Goal: Task Accomplishment & Management: Use online tool/utility

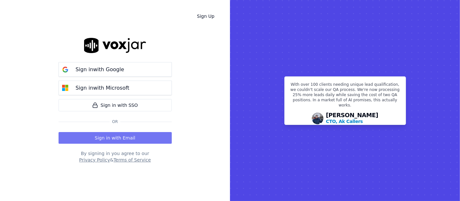
click at [118, 140] on button "Sign in with Email" at bounding box center [115, 138] width 113 height 12
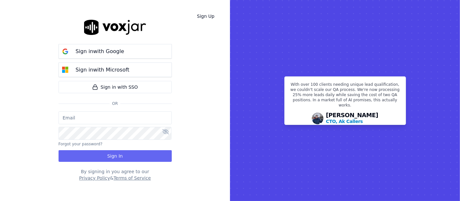
type input "shadia.decastro01.baq@nwfg.net"
drag, startPoint x: 125, startPoint y: 151, endPoint x: 125, endPoint y: 147, distance: 3.9
click at [125, 149] on div "shadia.decastro01.baq@nwfg.net Forgot your password? Sign In" at bounding box center [115, 136] width 113 height 50
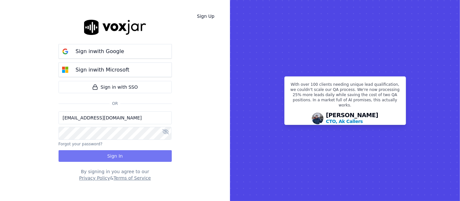
click at [121, 156] on button "Sign In" at bounding box center [115, 156] width 113 height 12
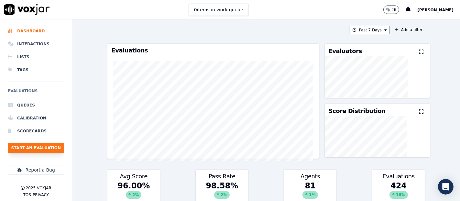
click at [51, 148] on button "Start an Evaluation" at bounding box center [36, 148] width 56 height 10
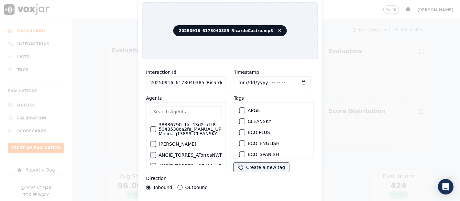
click at [212, 82] on input "20250916_6173040385_RicardoCastro.mp3" at bounding box center [186, 82] width 80 height 13
type input "20250916_6173040385_RicardoCastro"
click at [240, 119] on div "button" at bounding box center [242, 121] width 5 height 5
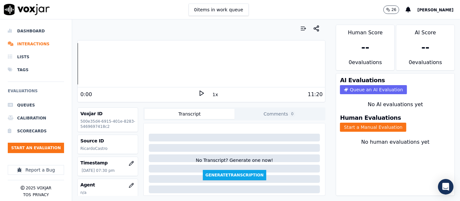
click at [198, 91] on icon at bounding box center [201, 93] width 6 height 6
click at [357, 123] on button "Start a Manual Evaluation" at bounding box center [373, 127] width 66 height 9
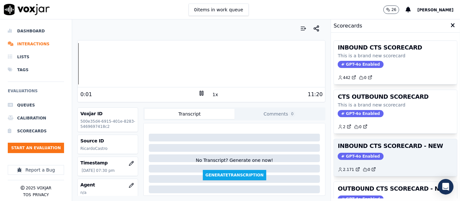
click at [391, 146] on h3 "INBOUND CTS SCORECARD - NEW" at bounding box center [395, 146] width 115 height 6
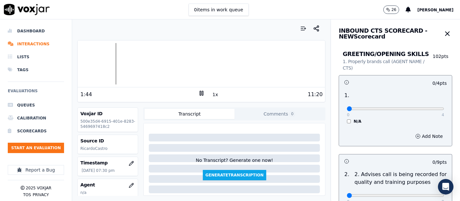
click at [113, 63] on div at bounding box center [201, 63] width 247 height 41
click at [107, 64] on div at bounding box center [201, 63] width 247 height 41
click at [202, 92] on rect at bounding box center [202, 93] width 1 height 4
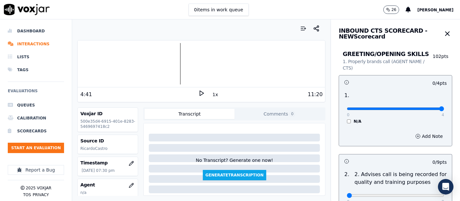
type input "4"
click at [425, 109] on input "range" at bounding box center [395, 108] width 97 height 3
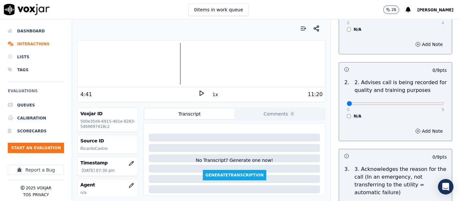
scroll to position [108, 0]
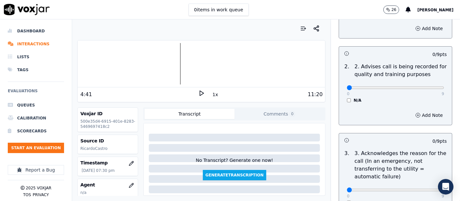
drag, startPoint x: 429, startPoint y: 91, endPoint x: 425, endPoint y: 89, distance: 4.9
click at [428, 91] on div "0 9 N/A" at bounding box center [395, 90] width 108 height 25
type input "9"
click at [424, 89] on input "range" at bounding box center [395, 87] width 97 height 3
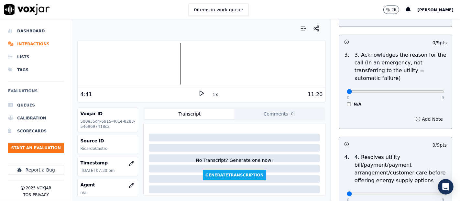
scroll to position [215, 0]
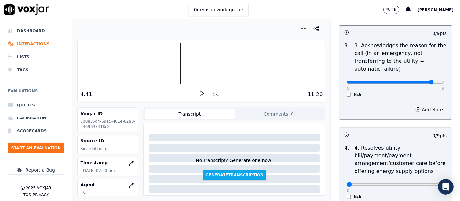
click at [418, 82] on input "range" at bounding box center [395, 82] width 97 height 3
type input "9"
click at [427, 82] on input "range" at bounding box center [395, 82] width 97 height 3
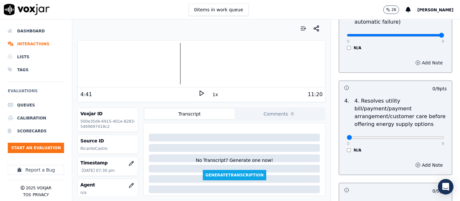
scroll to position [323, 0]
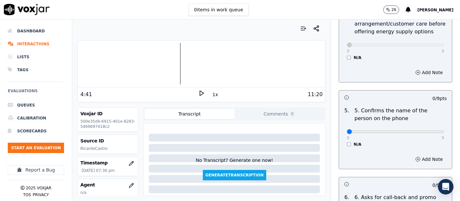
scroll to position [431, 0]
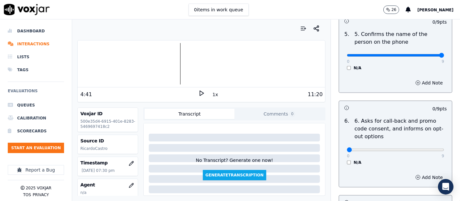
type input "9"
click at [424, 56] on input "range" at bounding box center [395, 55] width 97 height 3
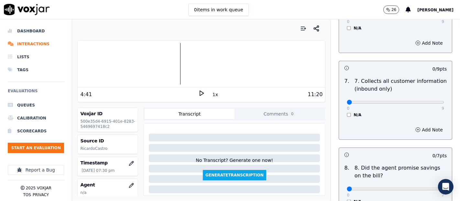
scroll to position [575, 0]
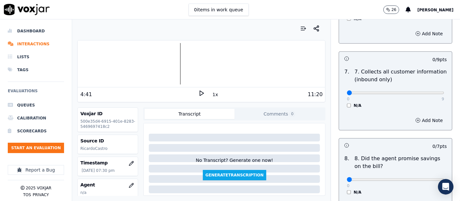
click at [423, 89] on div "0 9" at bounding box center [395, 93] width 97 height 8
click at [441, 96] on p "9" at bounding box center [442, 98] width 3 height 5
type input "9"
click at [422, 92] on input "range" at bounding box center [395, 93] width 97 height 3
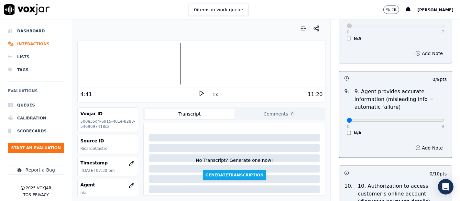
scroll to position [754, 0]
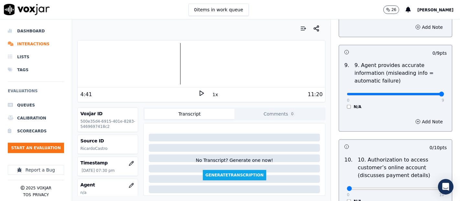
type input "9"
click at [427, 93] on input "range" at bounding box center [395, 94] width 97 height 3
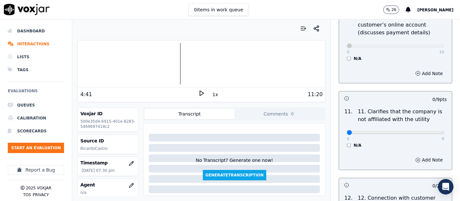
scroll to position [898, 0]
click at [426, 125] on div "0 9 N/A" at bounding box center [395, 134] width 108 height 25
drag, startPoint x: 426, startPoint y: 126, endPoint x: 428, endPoint y: 130, distance: 3.8
click at [427, 127] on div "0 9" at bounding box center [395, 131] width 97 height 8
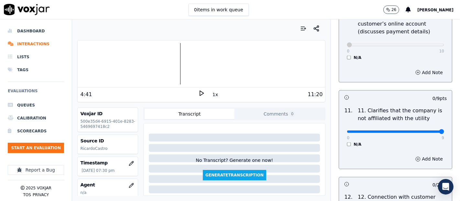
type input "9"
click at [428, 130] on input "range" at bounding box center [395, 131] width 97 height 3
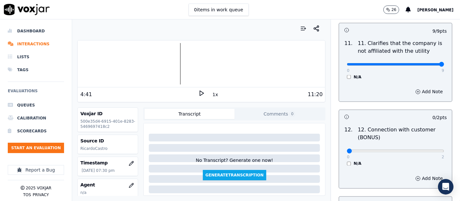
scroll to position [1006, 0]
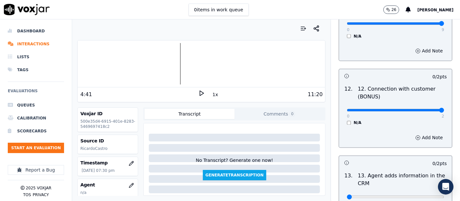
type input "2"
click at [423, 109] on input "range" at bounding box center [395, 110] width 97 height 3
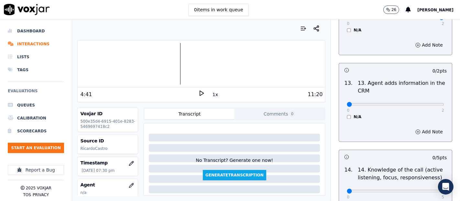
scroll to position [1114, 0]
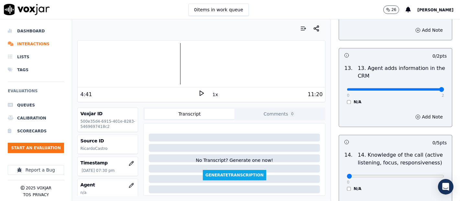
type input "2"
click at [427, 88] on input "range" at bounding box center [395, 89] width 97 height 3
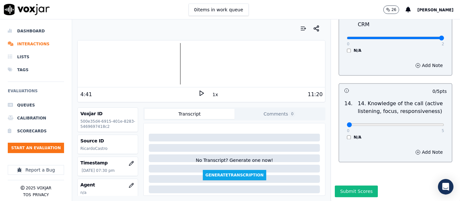
scroll to position [1178, 0]
type input "5"
click at [427, 123] on input "range" at bounding box center [395, 124] width 97 height 3
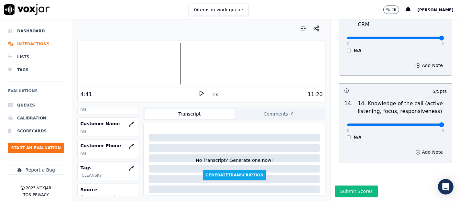
scroll to position [72, 0]
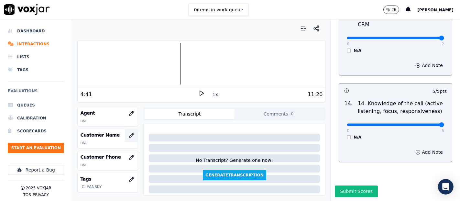
click at [129, 135] on icon "button" at bounding box center [131, 135] width 4 height 4
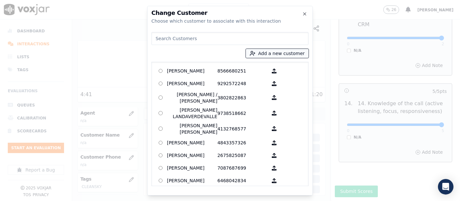
click at [264, 51] on button "Add a new customer" at bounding box center [277, 53] width 63 height 9
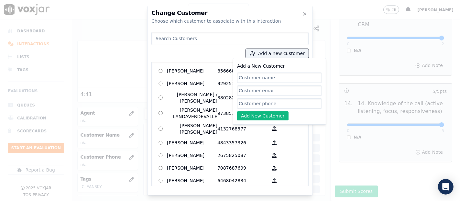
paste input "LUCI MORRIS"
type input "LUCI MORRIS"
click at [262, 102] on input "Add a New Customer" at bounding box center [279, 103] width 85 height 10
paste input "6173040385"
type input "6173040385"
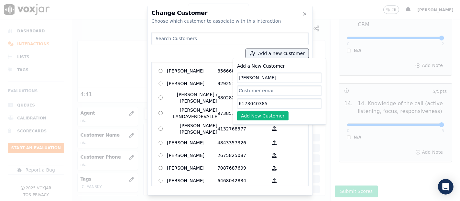
drag, startPoint x: 250, startPoint y: 117, endPoint x: 249, endPoint y: 113, distance: 3.7
click at [250, 115] on button "Add New Customer" at bounding box center [262, 115] width 51 height 9
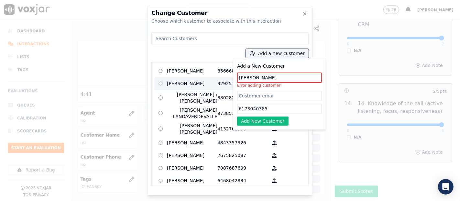
drag, startPoint x: 269, startPoint y: 77, endPoint x: 195, endPoint y: 83, distance: 73.7
click at [196, 83] on div "Add a new customer Add a New Customer LUCI MORRIS Error adding customer 6173040…" at bounding box center [229, 107] width 157 height 157
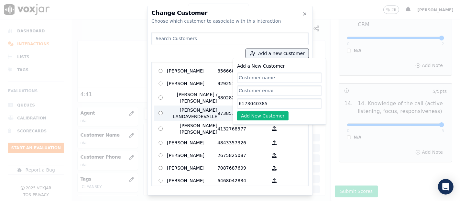
drag, startPoint x: 273, startPoint y: 100, endPoint x: 171, endPoint y: 113, distance: 103.4
click at [171, 113] on div "Add a new customer Add a New Customer 6173040385 Add New Customer AGUEDA SANTAN…" at bounding box center [229, 107] width 157 height 157
click at [216, 47] on div "Add a new customer Add a New Customer Add New Customer AGUEDA SANTANA 856668025…" at bounding box center [229, 107] width 157 height 157
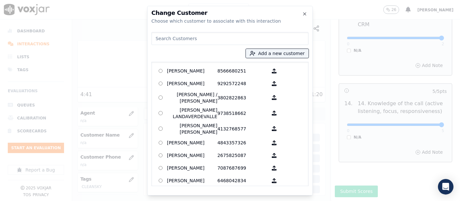
click at [211, 40] on input at bounding box center [229, 38] width 157 height 13
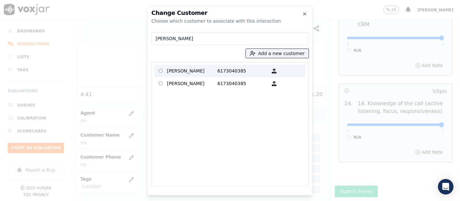
type input "luci mo"
click at [195, 69] on p "LUCI MORRIS" at bounding box center [192, 71] width 50 height 10
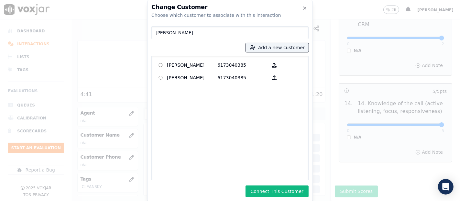
click at [271, 189] on button "Connect This Customer" at bounding box center [276, 191] width 63 height 12
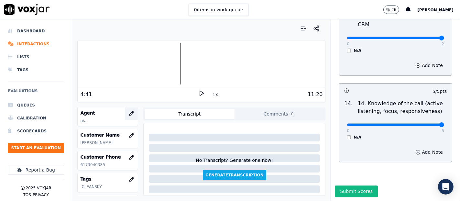
click at [125, 112] on button "button" at bounding box center [131, 113] width 13 height 13
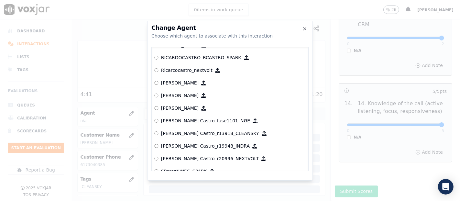
scroll to position [2882, 0]
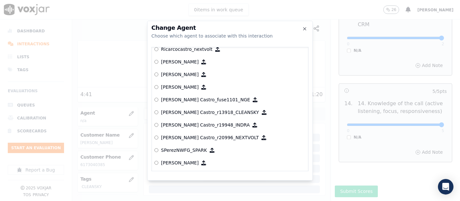
click at [200, 110] on p "[PERSON_NAME] Castro_r13918_CLEANSKY" at bounding box center [210, 112] width 98 height 6
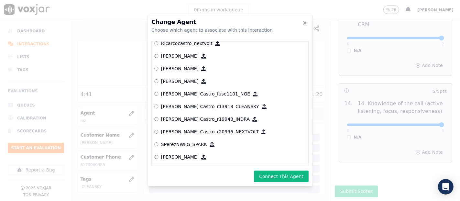
click at [279, 170] on div "Change Agent Choose which agent to associate with this interaction null [PERSON…" at bounding box center [230, 100] width 166 height 171
click at [280, 174] on button "Connect This Agent" at bounding box center [281, 176] width 55 height 12
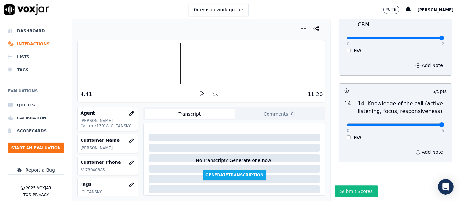
click at [342, 185] on button "Submit Scores" at bounding box center [356, 191] width 43 height 12
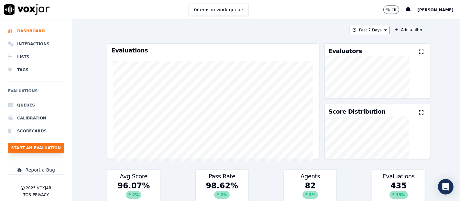
click at [35, 153] on button "Start an Evaluation" at bounding box center [36, 148] width 56 height 10
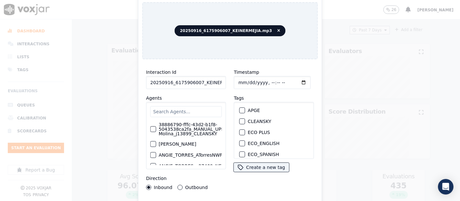
click at [217, 81] on input "20250916_6175906007_KEINERMEJIA.mp3" at bounding box center [186, 82] width 80 height 13
type input "20250916_6175906007_KEINERMEJIA"
drag, startPoint x: 237, startPoint y: 117, endPoint x: 233, endPoint y: 142, distance: 24.5
click at [240, 119] on div "button" at bounding box center [242, 121] width 5 height 5
click at [232, 198] on div "Interaction Id 20250916_6175906007_KEINERMEJIA Agents 38886790-fffc-43d2-b1f8-5…" at bounding box center [230, 138] width 176 height 149
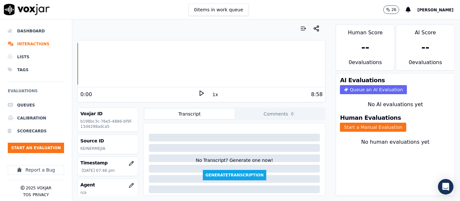
click at [198, 94] on icon at bounding box center [201, 93] width 6 height 6
click at [376, 123] on button "Start a Manual Evaluation" at bounding box center [373, 127] width 66 height 9
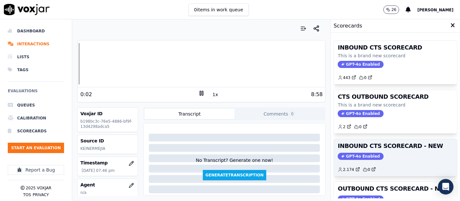
click at [385, 151] on div "INBOUND CTS SCORECARD - NEW GPT-4o Enabled 2.174 0" at bounding box center [395, 157] width 123 height 37
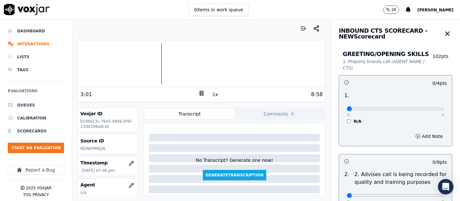
click at [200, 93] on icon at bounding box center [201, 93] width 6 height 6
click at [200, 92] on icon at bounding box center [201, 93] width 6 height 6
click at [118, 61] on div at bounding box center [201, 63] width 247 height 41
click at [198, 92] on icon at bounding box center [201, 93] width 6 height 6
type input "4"
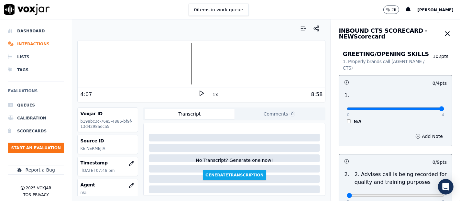
click at [424, 107] on input "range" at bounding box center [395, 108] width 97 height 3
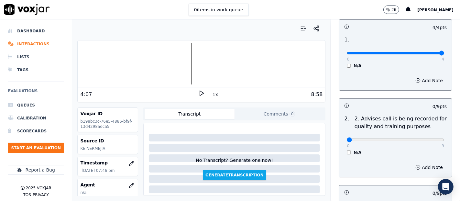
scroll to position [72, 0]
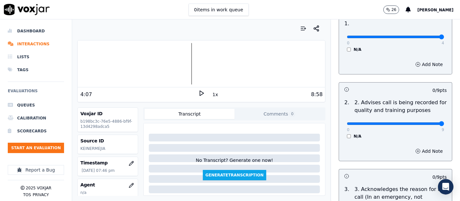
type input "9"
click at [424, 122] on input "range" at bounding box center [395, 123] width 97 height 3
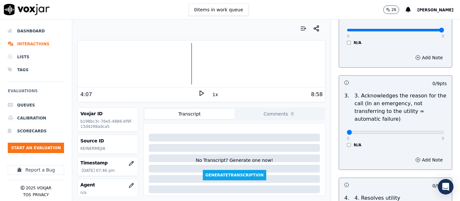
scroll to position [179, 0]
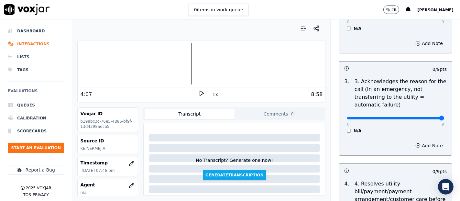
type input "9"
click at [428, 118] on input "range" at bounding box center [395, 118] width 97 height 3
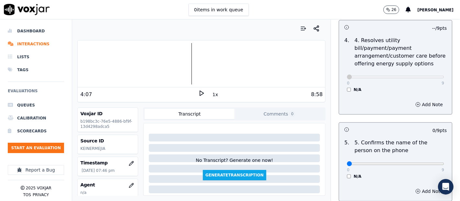
scroll to position [323, 0]
click at [430, 162] on div "0 9 N/A" at bounding box center [395, 166] width 108 height 25
type input "9"
click at [427, 163] on input "range" at bounding box center [395, 163] width 97 height 3
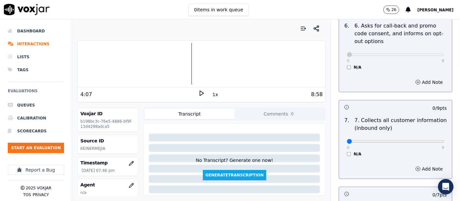
scroll to position [539, 0]
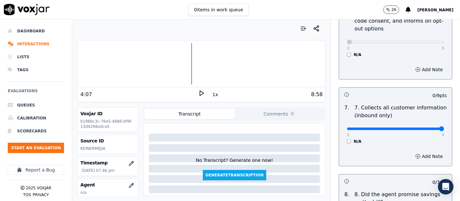
type input "9"
click at [426, 127] on input "range" at bounding box center [395, 128] width 97 height 3
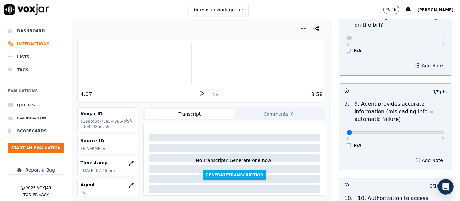
scroll to position [719, 0]
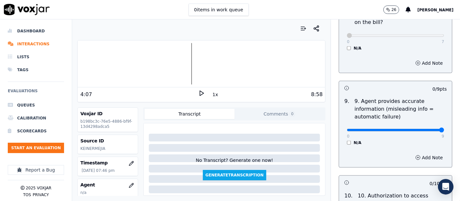
type input "9"
click at [423, 129] on input "range" at bounding box center [395, 130] width 97 height 3
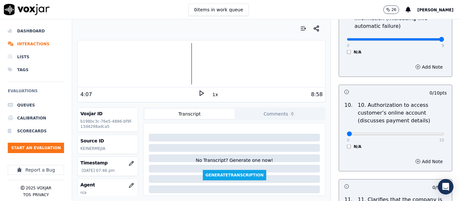
scroll to position [826, 0]
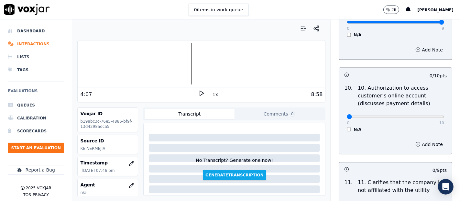
click at [340, 131] on div "10 . 10. Authorization to access customer’s online account (discusses payment d…" at bounding box center [395, 107] width 113 height 53
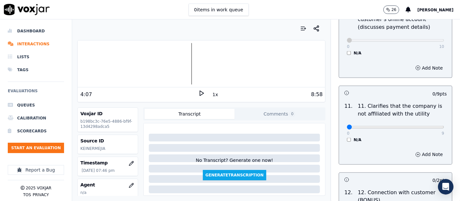
scroll to position [898, 0]
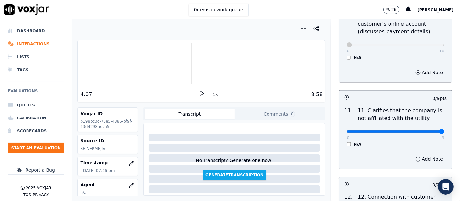
type input "9"
click at [423, 130] on input "range" at bounding box center [395, 131] width 97 height 3
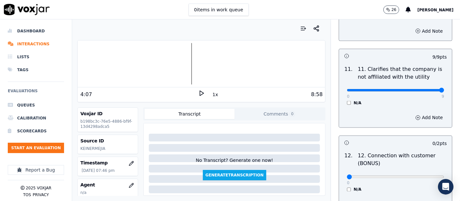
scroll to position [1006, 0]
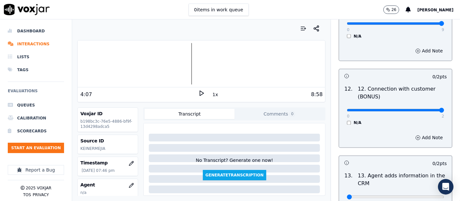
type input "2"
click at [425, 109] on input "range" at bounding box center [395, 110] width 97 height 3
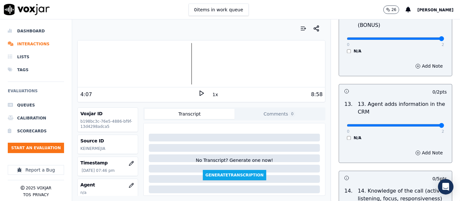
type input "2"
click at [424, 124] on input "range" at bounding box center [395, 125] width 97 height 3
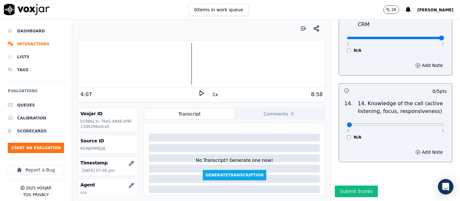
scroll to position [1178, 0]
click at [422, 115] on div "0 5 N/A" at bounding box center [395, 127] width 108 height 25
type input "5"
click at [422, 123] on input "range" at bounding box center [395, 124] width 97 height 3
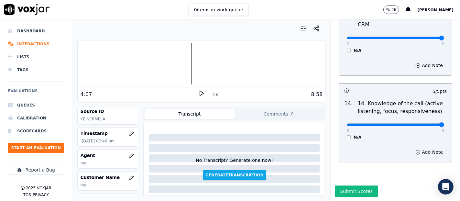
scroll to position [72, 0]
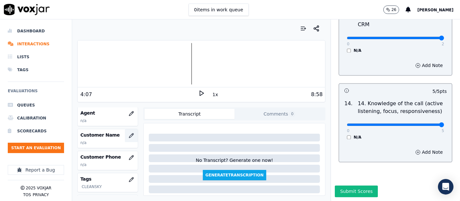
click at [125, 136] on button "button" at bounding box center [131, 135] width 13 height 13
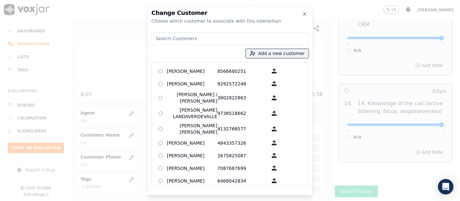
click at [121, 134] on div at bounding box center [230, 100] width 460 height 201
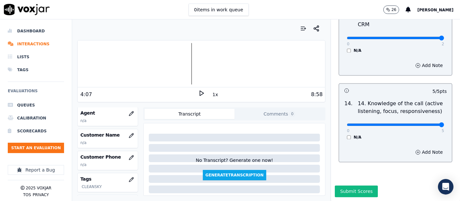
click at [129, 134] on icon "button" at bounding box center [131, 135] width 5 height 5
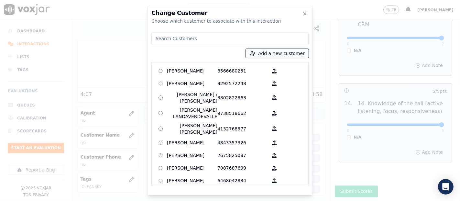
click at [278, 51] on button "Add a new customer" at bounding box center [277, 53] width 63 height 9
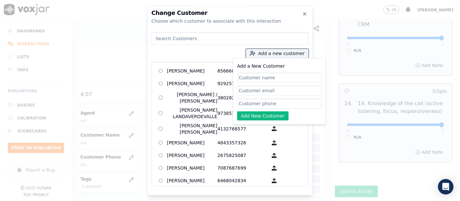
type input "v"
paste input "WENDY CASTILLO"
type input "WENDY CASTILLO"
click at [255, 102] on input "Add a New Customer" at bounding box center [279, 103] width 85 height 10
paste input "6175906007"
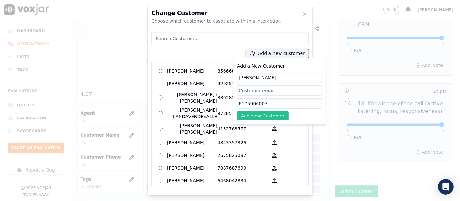
type input "6175906007"
click at [252, 115] on button "Add New Customer" at bounding box center [262, 115] width 51 height 9
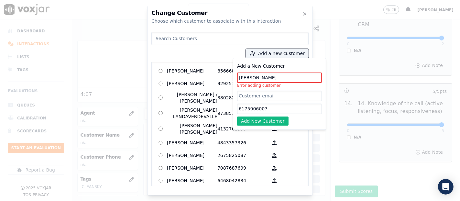
drag, startPoint x: 151, startPoint y: 81, endPoint x: 143, endPoint y: 81, distance: 8.7
click at [141, 200] on div "Change Customer Choose which customer to associate with this interaction Add a …" at bounding box center [230, 201] width 460 height 0
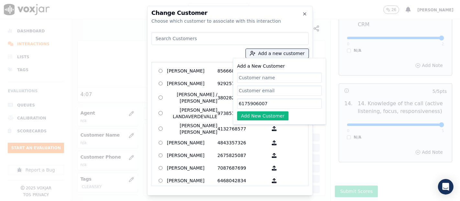
drag, startPoint x: 239, startPoint y: 108, endPoint x: 81, endPoint y: 100, distance: 158.0
click at [89, 200] on div "Change Customer Choose which customer to associate with this interaction Add a …" at bounding box center [230, 201] width 460 height 0
click at [162, 44] on input at bounding box center [229, 38] width 157 height 13
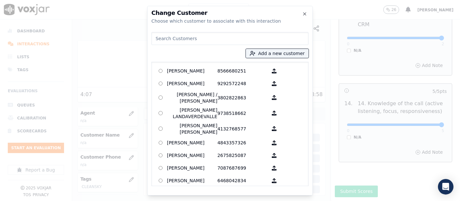
click at [162, 39] on input at bounding box center [229, 38] width 157 height 13
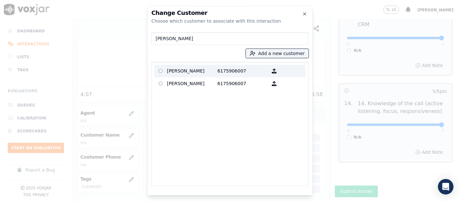
type input "wendy cas"
click at [186, 71] on p "WENDY CASTILLO" at bounding box center [192, 71] width 50 height 10
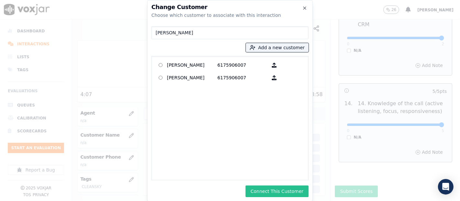
click at [285, 193] on button "Connect This Customer" at bounding box center [276, 191] width 63 height 12
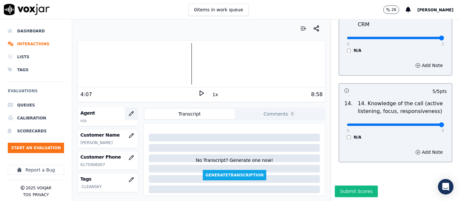
click at [129, 111] on icon "button" at bounding box center [131, 113] width 5 height 5
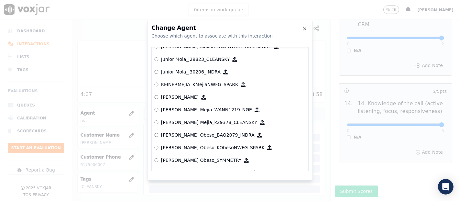
scroll to position [2278, 0]
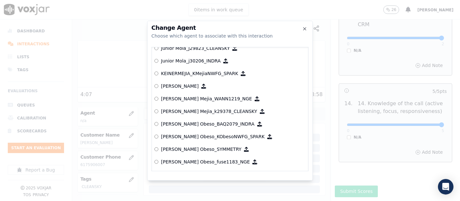
click at [206, 109] on p "[PERSON_NAME] Mejia_k29378_CLEANSKY" at bounding box center [209, 111] width 96 height 6
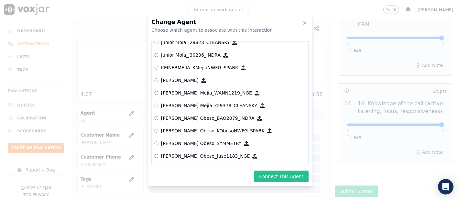
click at [287, 176] on button "Connect This Agent" at bounding box center [281, 176] width 55 height 12
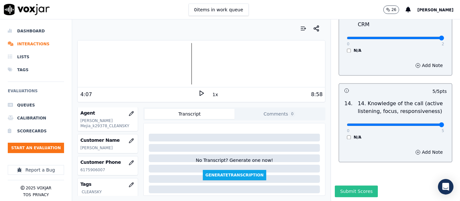
click at [340, 185] on button "Submit Scores" at bounding box center [356, 191] width 43 height 12
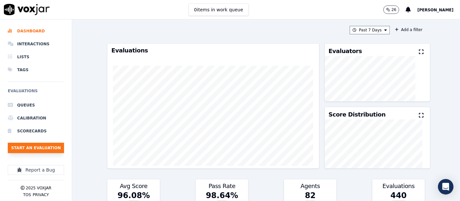
click at [28, 146] on button "Start an Evaluation" at bounding box center [36, 148] width 56 height 10
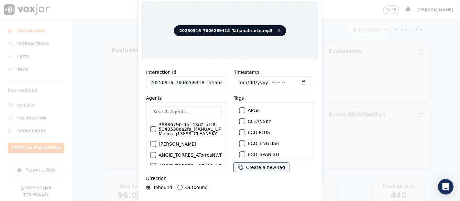
drag, startPoint x: 210, startPoint y: 80, endPoint x: 208, endPoint y: 73, distance: 6.8
click at [209, 80] on input "20250916_7606269418_TatianaIriarte.mp3" at bounding box center [186, 82] width 80 height 13
type input "20250916_7606269418_TatianaIriarte"
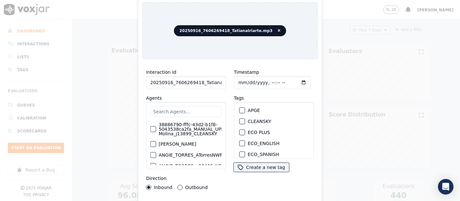
click at [237, 116] on div "CLEANSKY" at bounding box center [274, 121] width 74 height 11
click at [240, 119] on div "button" at bounding box center [242, 121] width 5 height 5
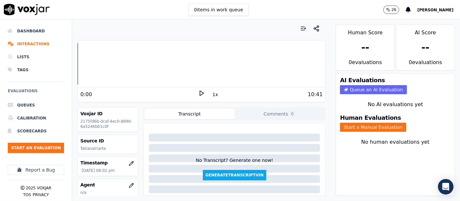
click at [199, 90] on icon at bounding box center [201, 93] width 6 height 6
click at [198, 90] on icon at bounding box center [201, 93] width 6 height 6
click at [355, 123] on button "Start a Manual Evaluation" at bounding box center [373, 127] width 66 height 9
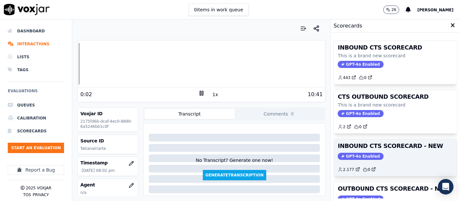
click at [378, 143] on h3 "INBOUND CTS SCORECARD - NEW" at bounding box center [395, 146] width 115 height 6
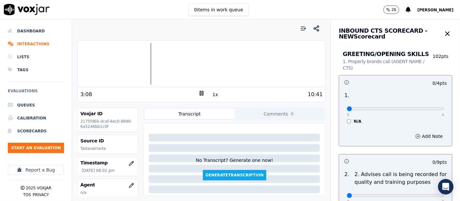
click at [108, 60] on div at bounding box center [201, 63] width 247 height 41
click at [198, 93] on icon at bounding box center [201, 93] width 6 height 6
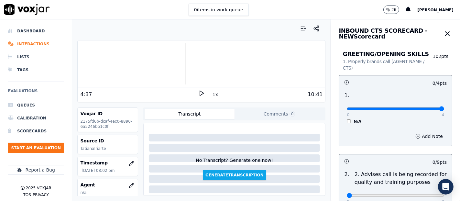
type input "4"
click at [425, 108] on input "range" at bounding box center [395, 108] width 97 height 3
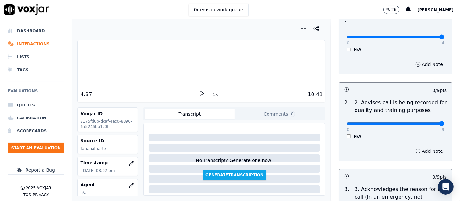
type input "9"
click at [427, 124] on input "range" at bounding box center [395, 123] width 97 height 3
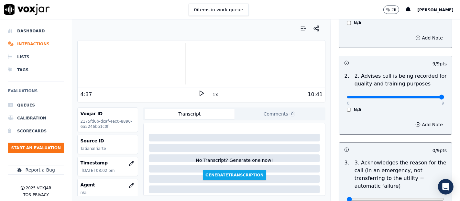
scroll to position [144, 0]
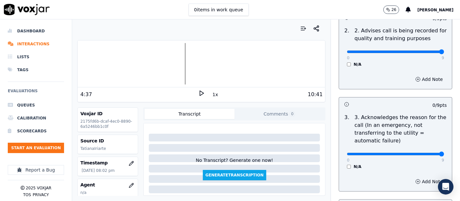
type input "9"
click at [424, 154] on input "range" at bounding box center [395, 154] width 97 height 3
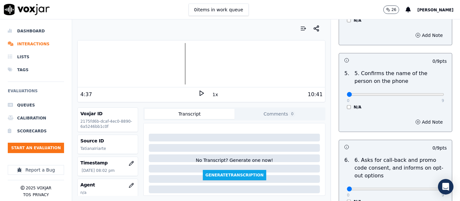
scroll to position [395, 0]
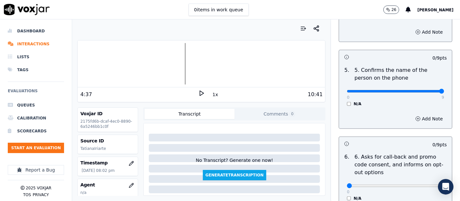
type input "9"
click at [425, 92] on input "range" at bounding box center [395, 91] width 97 height 3
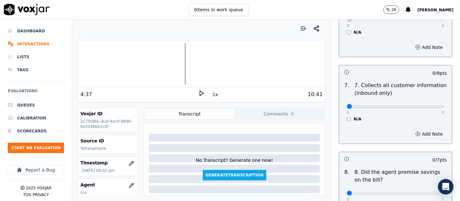
scroll to position [575, 0]
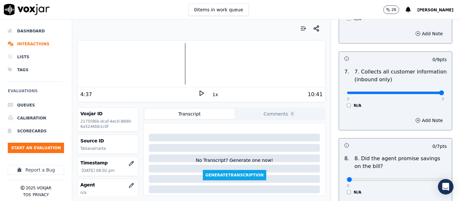
type input "9"
click at [424, 92] on input "range" at bounding box center [395, 93] width 97 height 3
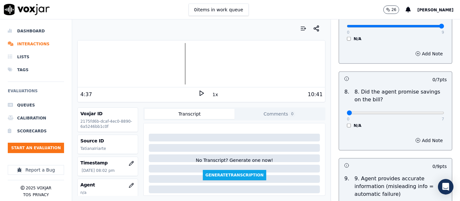
scroll to position [647, 0]
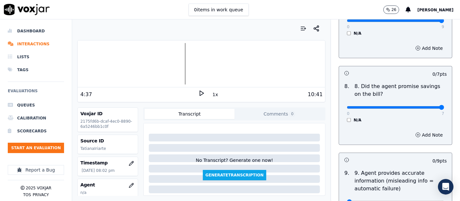
click at [426, 107] on input "range" at bounding box center [395, 107] width 97 height 3
type input "0"
click at [347, 106] on input "range" at bounding box center [395, 107] width 97 height 3
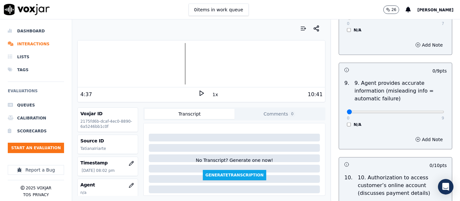
scroll to position [754, 0]
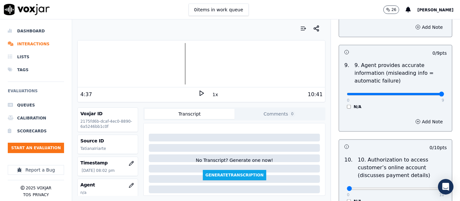
type input "9"
click at [427, 93] on input "range" at bounding box center [395, 94] width 97 height 3
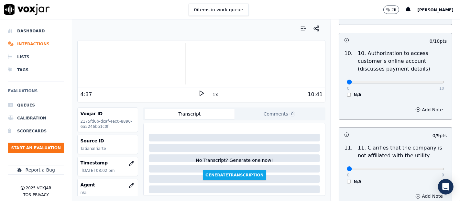
scroll to position [862, 0]
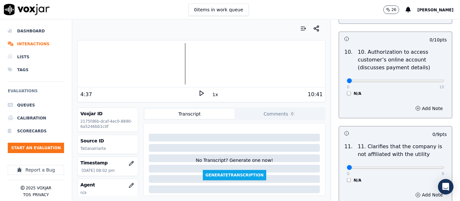
click at [343, 94] on div "10 . 10. Authorization to access customer’s online account (discusses payment d…" at bounding box center [395, 72] width 113 height 53
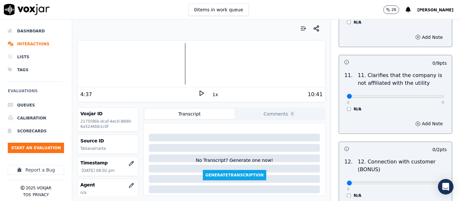
scroll to position [934, 0]
type input "9"
click at [425, 94] on input "range" at bounding box center [395, 95] width 97 height 3
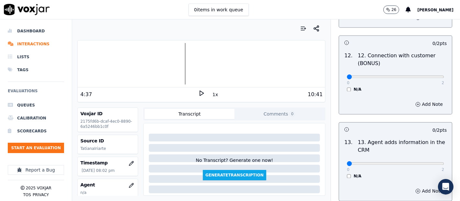
scroll to position [1042, 0]
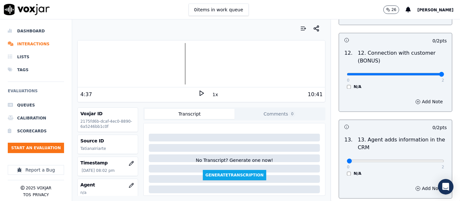
type input "2"
click at [423, 74] on input "range" at bounding box center [395, 74] width 97 height 3
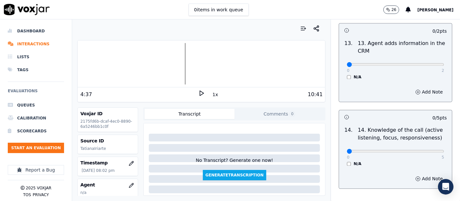
scroll to position [1150, 0]
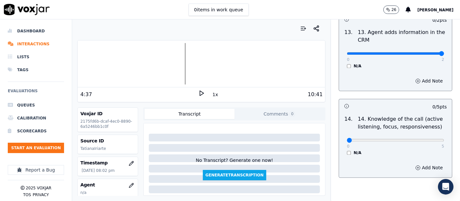
type input "2"
click at [422, 52] on input "range" at bounding box center [395, 53] width 97 height 3
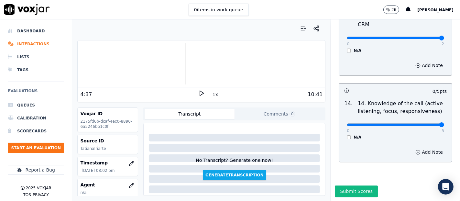
drag, startPoint x: 425, startPoint y: 109, endPoint x: 414, endPoint y: 109, distance: 11.6
type input "5"
click at [425, 123] on input "range" at bounding box center [395, 124] width 97 height 3
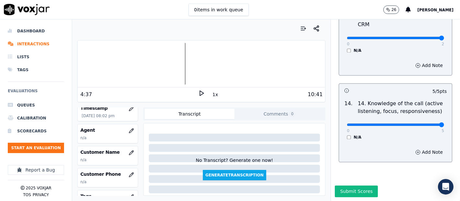
scroll to position [72, 0]
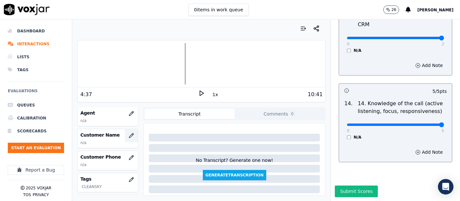
click at [125, 130] on button "button" at bounding box center [131, 135] width 13 height 13
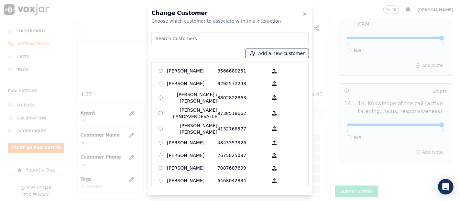
click at [263, 50] on button "Add a new customer" at bounding box center [277, 53] width 63 height 9
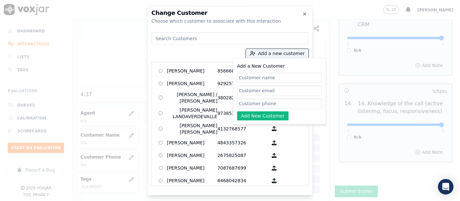
paste input "ORTENCIA MATIAS PEREZ"
type input "ORTENCIA MATIAS PEREZ"
click at [258, 104] on input "Add a New Customer" at bounding box center [279, 103] width 85 height 10
click at [125, 121] on div at bounding box center [230, 100] width 460 height 201
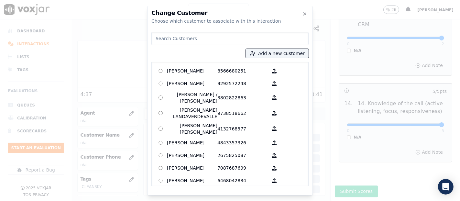
click at [125, 120] on div at bounding box center [230, 100] width 460 height 201
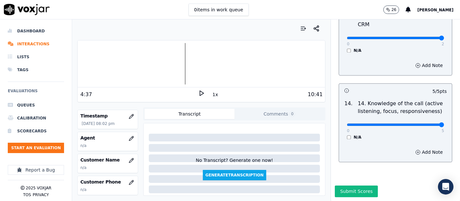
scroll to position [36, 0]
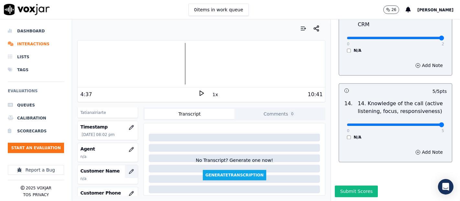
click at [125, 166] on button "button" at bounding box center [131, 171] width 13 height 13
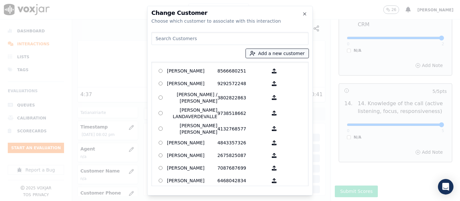
click at [266, 54] on button "Add a new customer" at bounding box center [277, 53] width 63 height 9
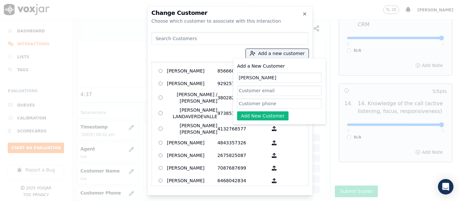
click at [276, 105] on input "Add a New Customer" at bounding box center [279, 103] width 85 height 10
paste input "7606269418"
type input "7606269418"
click at [258, 118] on button "Add New Customer" at bounding box center [262, 115] width 51 height 9
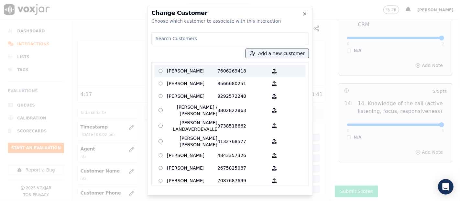
click at [187, 73] on p "ORTENCIA MATIAS PEREZ" at bounding box center [192, 71] width 50 height 10
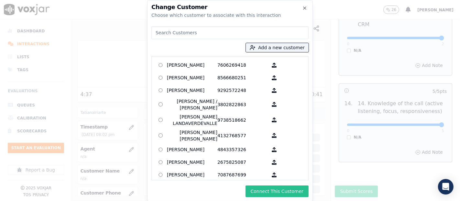
click at [256, 190] on button "Connect This Customer" at bounding box center [276, 191] width 63 height 12
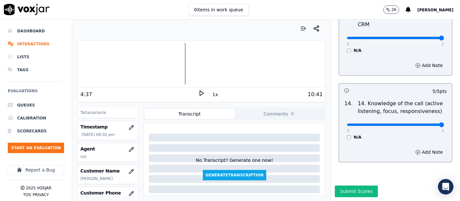
scroll to position [72, 0]
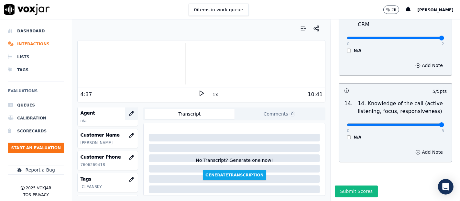
click at [125, 113] on button "button" at bounding box center [131, 113] width 13 height 13
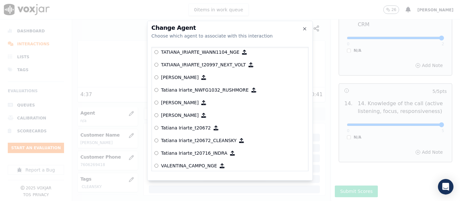
scroll to position [3282, 0]
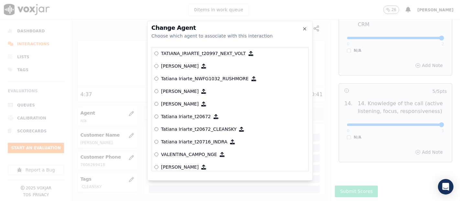
click at [186, 130] on p "Tatiana Iriarte_t20672_CLEANSKY" at bounding box center [199, 129] width 76 height 6
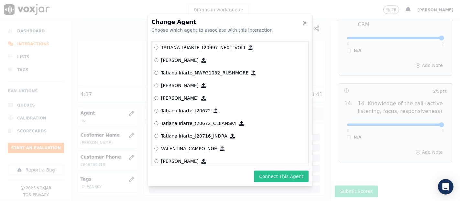
click at [271, 176] on button "Connect This Agent" at bounding box center [281, 176] width 55 height 12
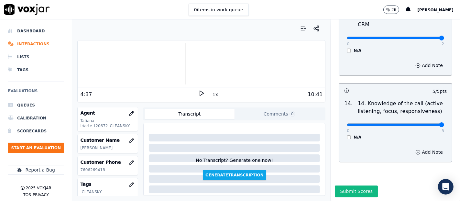
click at [335, 185] on button "Submit Scores" at bounding box center [356, 191] width 43 height 12
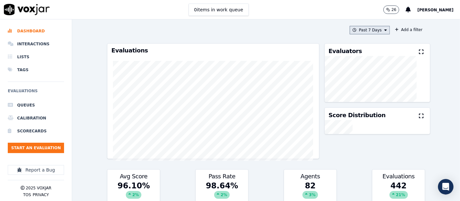
click at [352, 29] on button "Past 7 Days" at bounding box center [370, 30] width 40 height 8
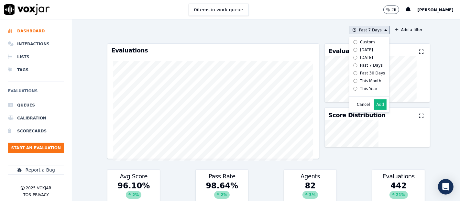
click at [374, 107] on button "Add" at bounding box center [380, 104] width 13 height 10
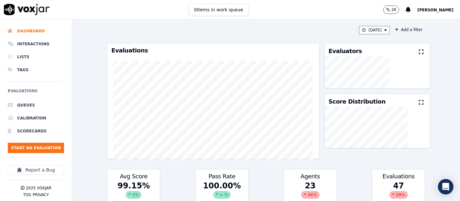
click at [408, 54] on div "Evaluators" at bounding box center [377, 50] width 105 height 12
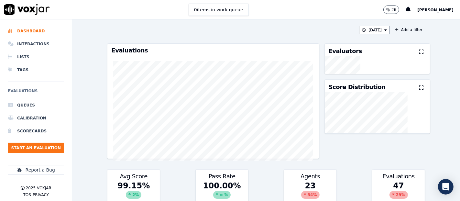
click at [419, 49] on icon at bounding box center [421, 51] width 5 height 5
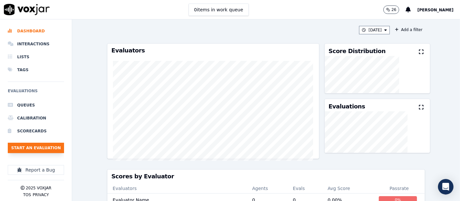
click at [29, 146] on button "Start an Evaluation" at bounding box center [36, 148] width 56 height 10
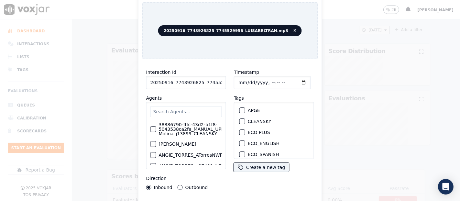
click at [206, 80] on input "20250916_7743926825_7745529956_LUISABELTRAN.mp3" at bounding box center [186, 82] width 80 height 13
type input "20250916_7743926825_7745529956_LUISABELTRAN"
click at [239, 120] on button "CLEANSKY" at bounding box center [242, 121] width 6 height 6
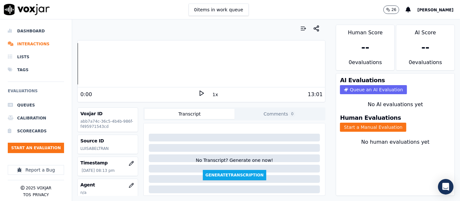
click at [200, 91] on polygon at bounding box center [202, 93] width 4 height 5
click at [340, 123] on button "Start a Manual Evaluation" at bounding box center [373, 127] width 66 height 9
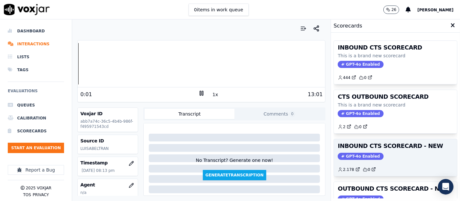
click at [388, 144] on h3 "INBOUND CTS SCORECARD - NEW" at bounding box center [395, 146] width 115 height 6
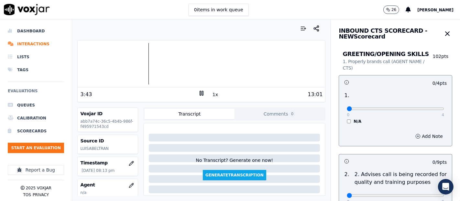
drag, startPoint x: 67, startPoint y: 3, endPoint x: 69, endPoint y: 11, distance: 8.2
click at [69, 11] on div "0 items in work queue 26 [PERSON_NAME]" at bounding box center [230, 9] width 460 height 19
click at [200, 93] on rect at bounding box center [200, 93] width 1 height 4
click at [145, 82] on div at bounding box center [201, 63] width 247 height 41
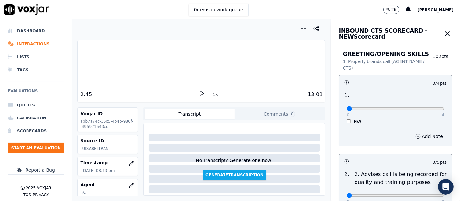
click at [198, 94] on icon at bounding box center [201, 93] width 6 height 6
click at [97, 73] on div at bounding box center [201, 63] width 247 height 41
click at [78, 70] on div at bounding box center [201, 63] width 247 height 41
click at [194, 92] on div "1:08" at bounding box center [139, 95] width 118 height 8
click at [198, 92] on icon at bounding box center [201, 93] width 6 height 6
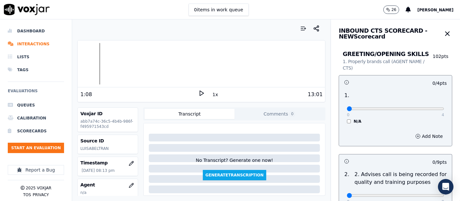
click at [199, 90] on icon at bounding box center [201, 93] width 6 height 6
click at [126, 66] on div at bounding box center [201, 63] width 247 height 41
click at [130, 122] on div "Voxjar ID abb7a74c-36c5-4b4b-986f-f495971543cd" at bounding box center [107, 119] width 61 height 25
drag, startPoint x: 131, startPoint y: 131, endPoint x: 132, endPoint y: 126, distance: 4.4
click at [132, 132] on div "Voxjar ID abb7a74c-36c5-4b4b-986f-f495971543cd Source ID LUISABELTRAN Timestamp…" at bounding box center [107, 151] width 61 height 88
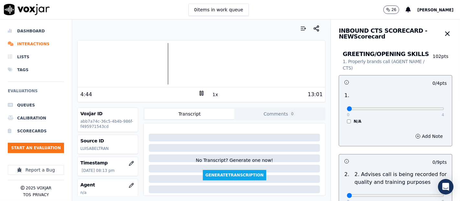
click at [125, 116] on h3 "Voxjar ID" at bounding box center [107, 113] width 55 height 6
click at [198, 92] on icon at bounding box center [201, 93] width 6 height 6
type input "4"
click at [422, 108] on input "range" at bounding box center [395, 108] width 97 height 3
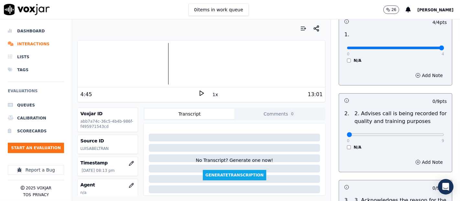
scroll to position [72, 0]
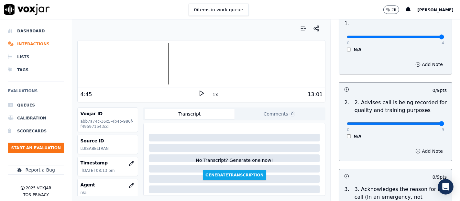
type input "9"
click at [421, 122] on input "range" at bounding box center [395, 123] width 97 height 3
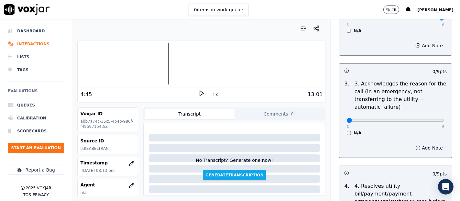
scroll to position [179, 0]
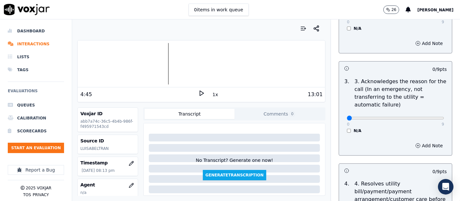
click at [424, 114] on div "0 9" at bounding box center [395, 118] width 97 height 8
type input "9"
click at [426, 117] on input "range" at bounding box center [395, 118] width 97 height 3
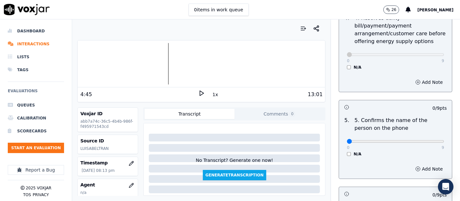
scroll to position [395, 0]
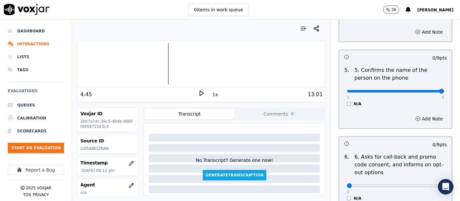
type input "9"
click at [425, 90] on input "range" at bounding box center [395, 91] width 97 height 3
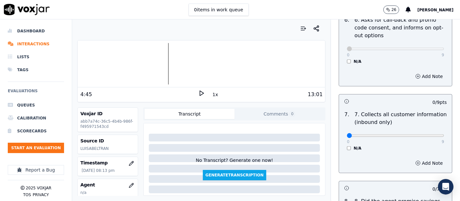
scroll to position [539, 0]
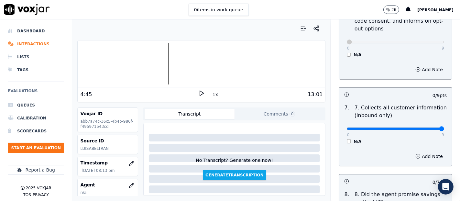
type input "9"
click at [427, 127] on input "range" at bounding box center [395, 128] width 97 height 3
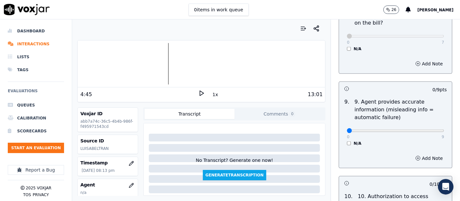
scroll to position [719, 0]
type input "9"
click at [427, 129] on input "range" at bounding box center [395, 130] width 97 height 3
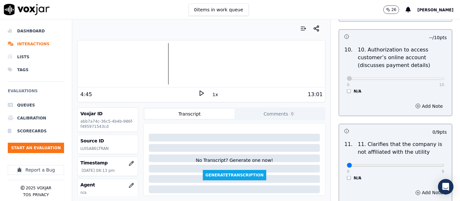
scroll to position [898, 0]
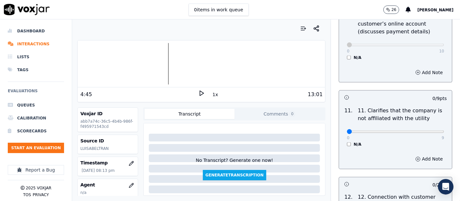
click at [417, 127] on div "0 9" at bounding box center [395, 131] width 97 height 8
type input "9"
click at [422, 131] on input "range" at bounding box center [395, 131] width 97 height 3
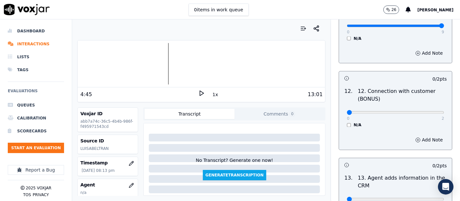
scroll to position [1006, 0]
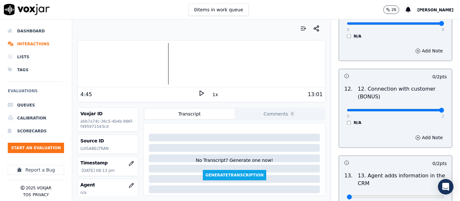
type input "2"
click at [426, 109] on input "range" at bounding box center [395, 110] width 97 height 3
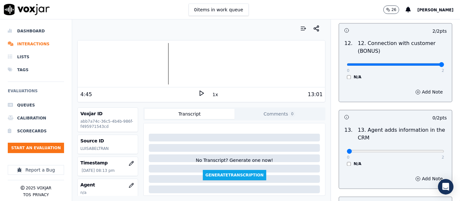
scroll to position [1078, 0]
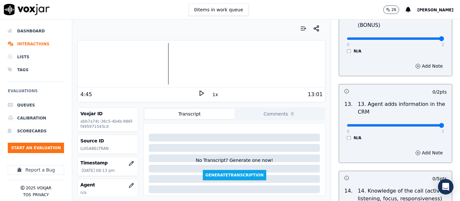
type input "2"
click at [424, 124] on input "range" at bounding box center [395, 125] width 97 height 3
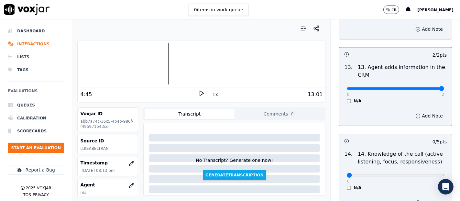
scroll to position [1178, 0]
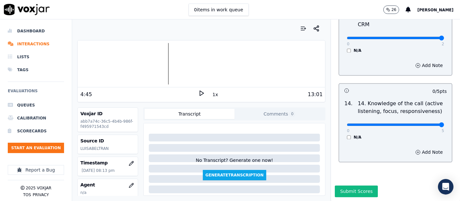
type input "5"
click at [425, 123] on input "range" at bounding box center [395, 124] width 97 height 3
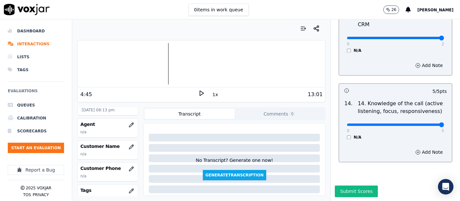
scroll to position [72, 0]
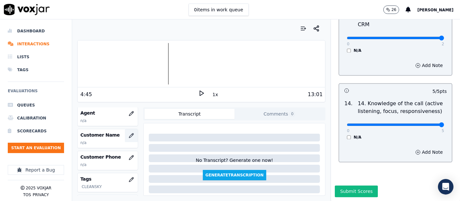
click at [129, 135] on icon "button" at bounding box center [131, 135] width 4 height 4
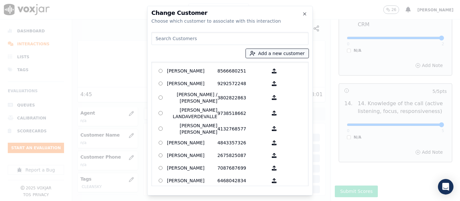
click at [266, 55] on button "Add a new customer" at bounding box center [277, 53] width 63 height 9
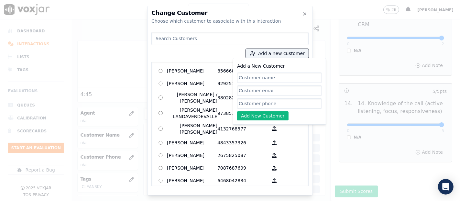
paste input "JUDY JEAN"
type input "JUDY JEAN"
click at [268, 104] on input "Add a New Customer" at bounding box center [279, 103] width 85 height 10
paste input "7743926825"
type input "7743926825"
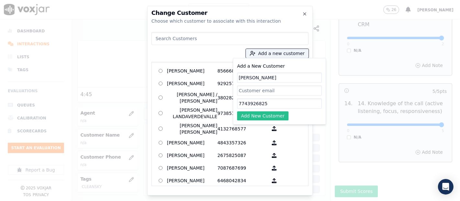
click at [261, 116] on button "Add New Customer" at bounding box center [262, 115] width 51 height 9
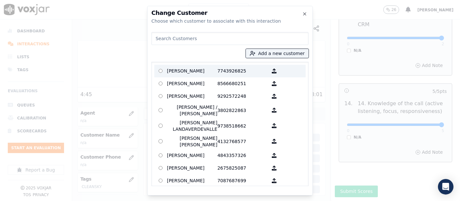
click at [188, 71] on p "JUDY JEAN" at bounding box center [192, 71] width 50 height 10
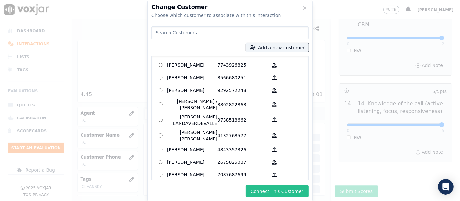
click at [276, 191] on button "Connect This Customer" at bounding box center [276, 191] width 63 height 12
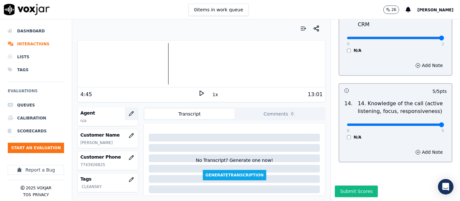
click at [129, 114] on icon "button" at bounding box center [131, 113] width 5 height 5
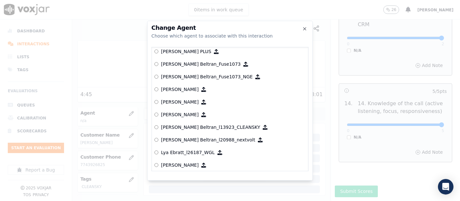
scroll to position [2639, 0]
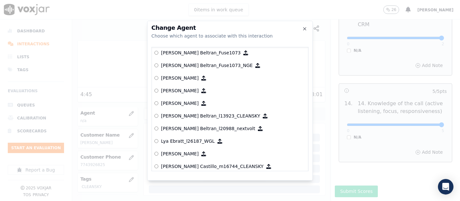
click at [188, 115] on p "[PERSON_NAME] Beltran_l13923_CLEANSKY" at bounding box center [210, 116] width 99 height 6
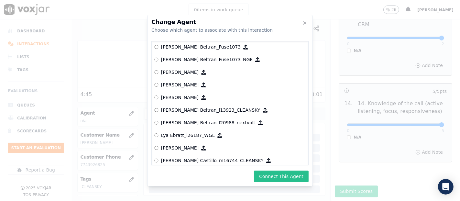
click at [296, 173] on button "Connect This Agent" at bounding box center [281, 176] width 55 height 12
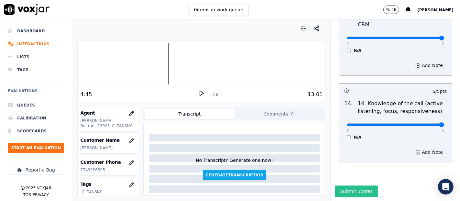
click at [337, 185] on button "Submit Scores" at bounding box center [356, 191] width 43 height 12
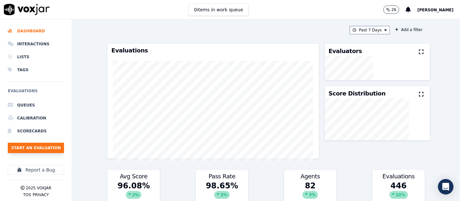
click at [38, 146] on button "Start an Evaluation" at bounding box center [36, 148] width 56 height 10
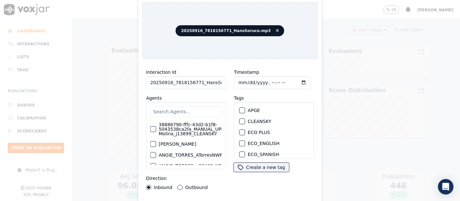
click at [220, 81] on input "20250916_7818156771_HansSoruco.mp3" at bounding box center [186, 82] width 80 height 13
type input "20250916_7818156771_HansSoruco"
drag, startPoint x: 241, startPoint y: 118, endPoint x: 240, endPoint y: 121, distance: 3.3
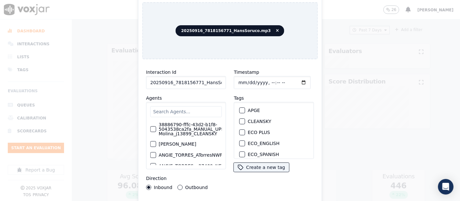
click at [241, 119] on div "button" at bounding box center [242, 121] width 5 height 5
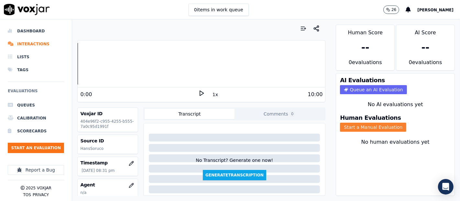
click at [342, 123] on button "Start a Manual Evaluation" at bounding box center [373, 127] width 66 height 9
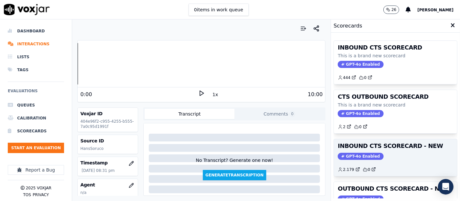
click at [375, 146] on h3 "INBOUND CTS SCORECARD - NEW" at bounding box center [395, 146] width 115 height 6
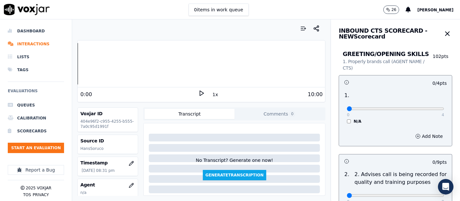
click at [198, 94] on icon at bounding box center [201, 93] width 6 height 6
click at [198, 92] on icon at bounding box center [201, 93] width 6 height 6
click at [198, 93] on icon at bounding box center [201, 93] width 6 height 6
click at [116, 64] on div at bounding box center [201, 63] width 247 height 41
click at [118, 60] on div at bounding box center [201, 63] width 247 height 41
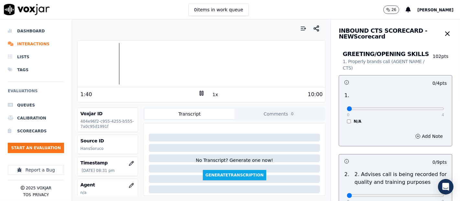
click at [109, 62] on div at bounding box center [201, 63] width 247 height 41
click at [202, 94] on rect at bounding box center [202, 93] width 1 height 4
type input "4"
click at [425, 109] on input "range" at bounding box center [395, 108] width 97 height 3
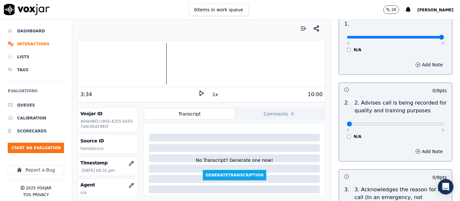
scroll to position [72, 0]
type input "9"
click at [426, 123] on input "range" at bounding box center [395, 123] width 97 height 3
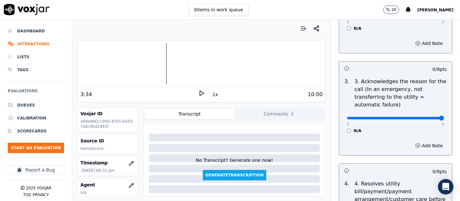
type input "9"
click at [426, 119] on input "range" at bounding box center [395, 118] width 97 height 3
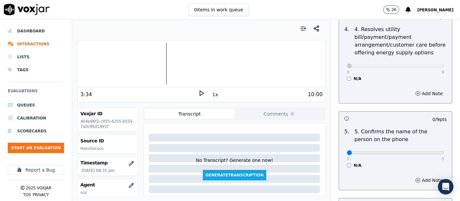
scroll to position [359, 0]
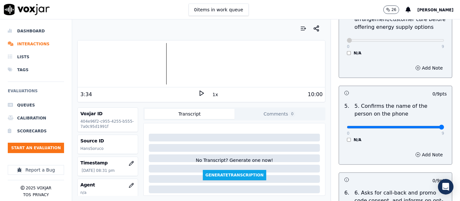
type input "9"
click at [427, 126] on input "range" at bounding box center [395, 127] width 97 height 3
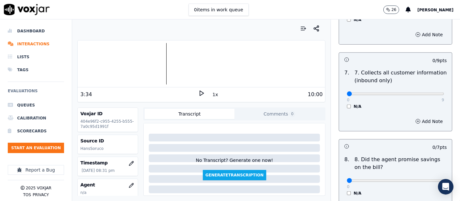
scroll to position [575, 0]
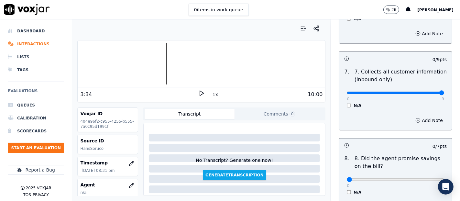
type input "9"
click at [427, 92] on input "range" at bounding box center [395, 93] width 97 height 3
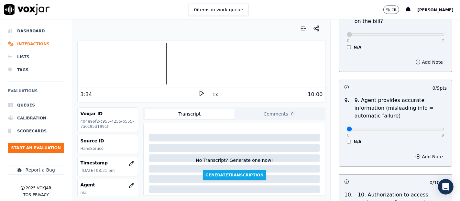
scroll to position [754, 0]
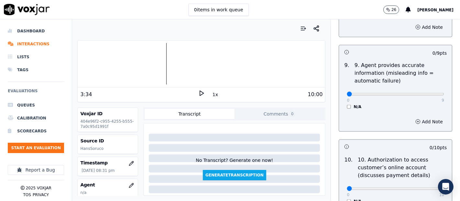
click at [429, 94] on div "0 9 N/A" at bounding box center [395, 97] width 108 height 25
type input "9"
click at [425, 93] on input "range" at bounding box center [395, 94] width 97 height 3
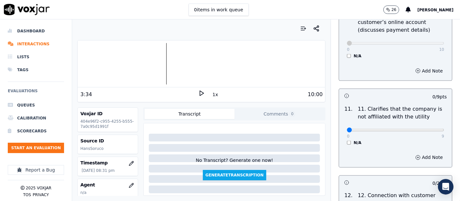
scroll to position [934, 0]
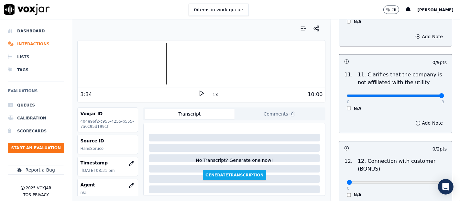
type input "9"
click at [420, 94] on input "range" at bounding box center [395, 95] width 97 height 3
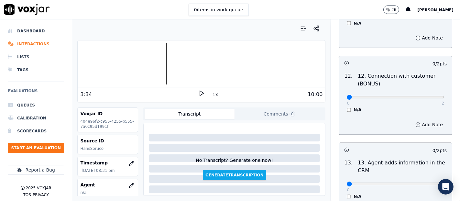
scroll to position [1042, 0]
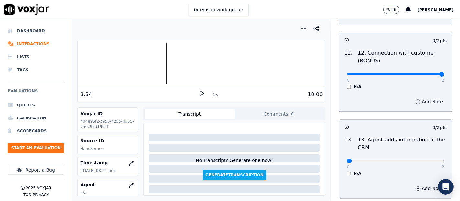
type input "2"
click at [424, 73] on input "range" at bounding box center [395, 74] width 97 height 3
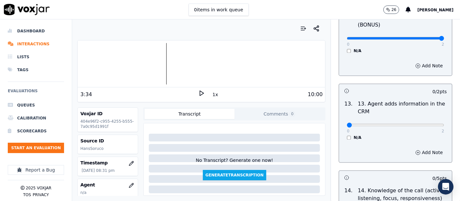
scroll to position [1114, 0]
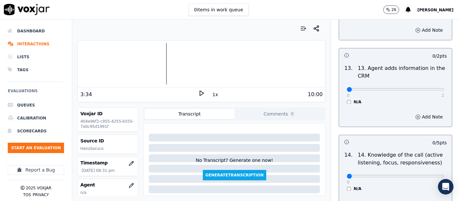
click at [428, 85] on div "0 2 N/A" at bounding box center [395, 92] width 108 height 25
type input "2"
click at [427, 88] on input "range" at bounding box center [395, 89] width 97 height 3
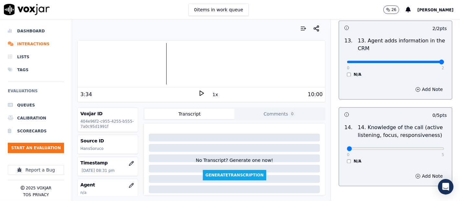
scroll to position [1178, 0]
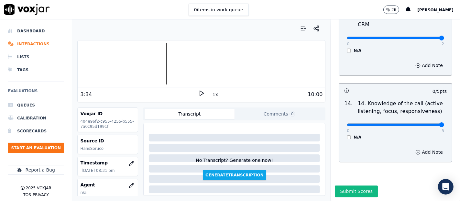
type input "5"
click at [424, 123] on input "range" at bounding box center [395, 124] width 97 height 3
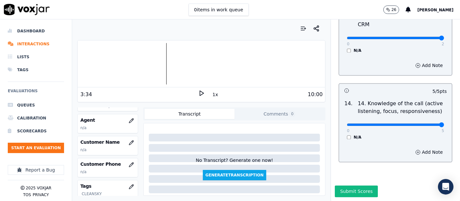
scroll to position [72, 0]
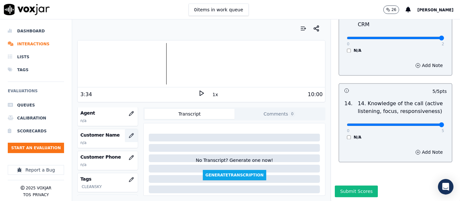
click at [129, 134] on icon "button" at bounding box center [131, 135] width 5 height 5
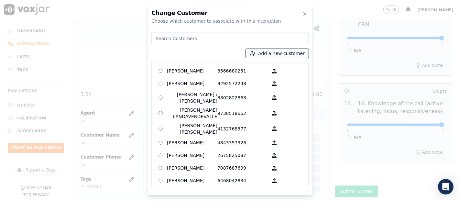
click at [263, 53] on button "Add a new customer" at bounding box center [277, 53] width 63 height 9
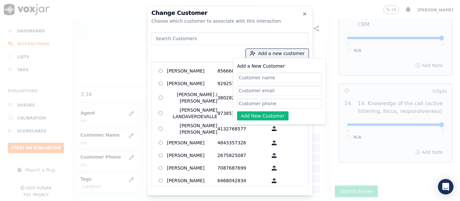
paste input "[PERSON_NAME]"
type input "[PERSON_NAME]"
click at [262, 105] on input "Add a New Customer" at bounding box center [279, 103] width 85 height 10
click at [248, 100] on input "Add a New Customer" at bounding box center [279, 103] width 85 height 10
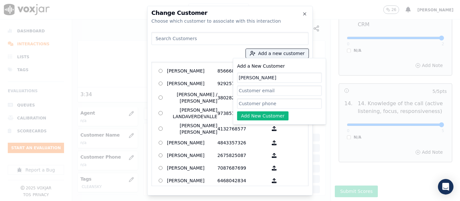
paste input "7818156771"
type input "7818156771"
click at [264, 115] on button "Add New Customer" at bounding box center [262, 115] width 51 height 9
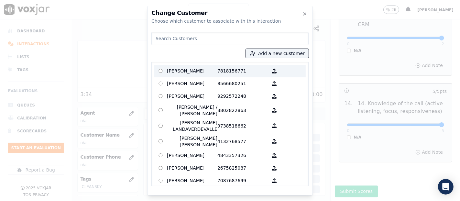
click at [190, 72] on p "[PERSON_NAME]" at bounding box center [192, 71] width 50 height 10
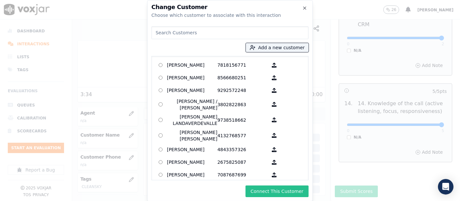
click at [284, 194] on button "Connect This Customer" at bounding box center [276, 191] width 63 height 12
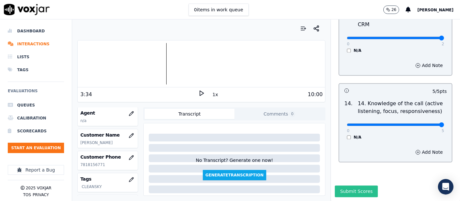
click at [335, 185] on button "Submit Scores" at bounding box center [356, 191] width 43 height 12
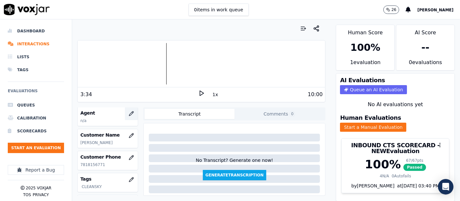
click at [125, 116] on button "button" at bounding box center [131, 113] width 13 height 13
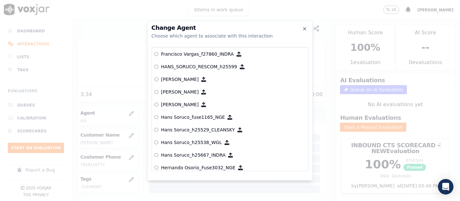
scroll to position [1462, 0]
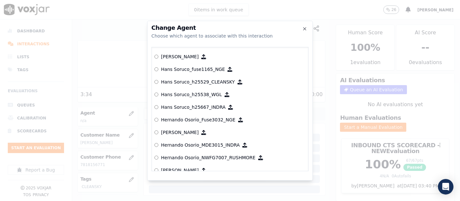
click at [179, 82] on p "Hans Soruco_h25529_CLEANSKY" at bounding box center [198, 82] width 74 height 6
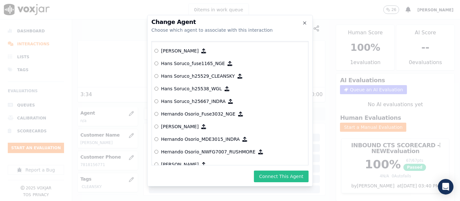
click at [271, 176] on button "Connect This Agent" at bounding box center [281, 176] width 55 height 12
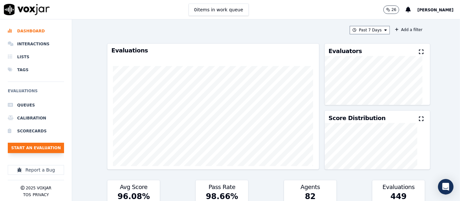
click at [54, 151] on button "Start an Evaluation" at bounding box center [36, 148] width 56 height 10
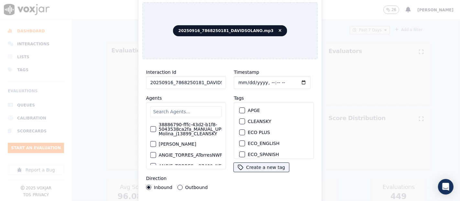
click at [211, 80] on input "20250916_7868250181_DAVIDSOLANO.mp3" at bounding box center [186, 82] width 80 height 13
type input "20250916_7868250181_DAVIDSOLANO"
click at [240, 119] on div "button" at bounding box center [242, 121] width 5 height 5
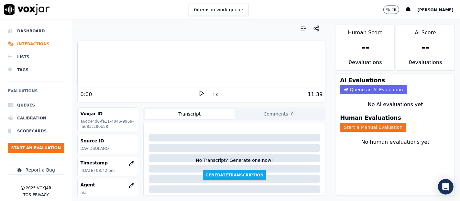
click at [199, 94] on icon at bounding box center [201, 93] width 6 height 6
click at [348, 123] on button "Start a Manual Evaluation" at bounding box center [373, 127] width 66 height 9
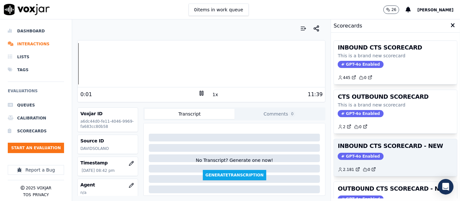
click at [388, 146] on h3 "INBOUND CTS SCORECARD - NEW" at bounding box center [395, 146] width 115 height 6
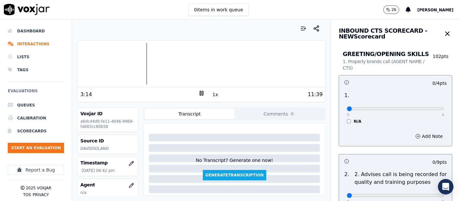
click at [198, 92] on icon at bounding box center [201, 93] width 6 height 6
click at [199, 93] on icon at bounding box center [201, 93] width 6 height 6
click at [200, 92] on icon at bounding box center [201, 93] width 6 height 6
drag, startPoint x: 200, startPoint y: 97, endPoint x: 197, endPoint y: 96, distance: 3.6
click at [200, 97] on div "1x" at bounding box center [201, 94] width 6 height 9
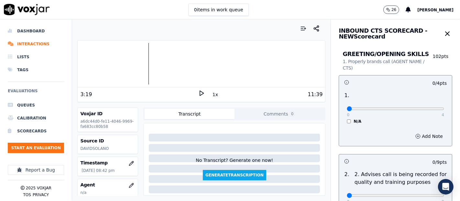
click at [198, 96] on icon at bounding box center [201, 93] width 6 height 6
click at [200, 93] on rect at bounding box center [200, 93] width 1 height 4
type input "4"
click at [423, 107] on input "range" at bounding box center [395, 108] width 97 height 3
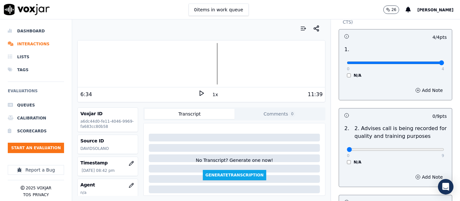
scroll to position [72, 0]
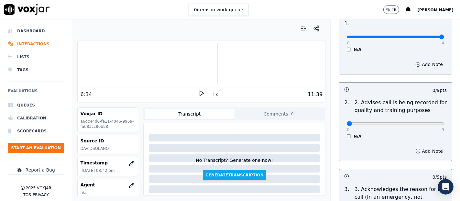
click at [425, 120] on div "0 9" at bounding box center [395, 123] width 97 height 8
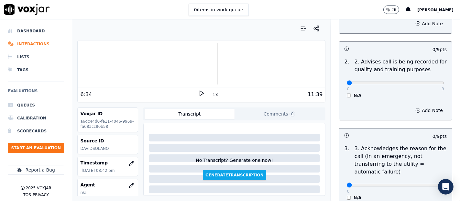
scroll to position [108, 0]
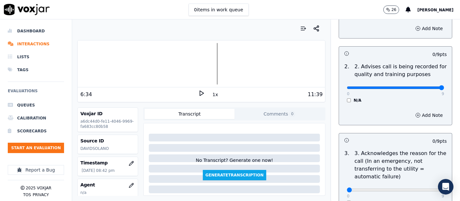
type input "9"
click at [424, 87] on input "range" at bounding box center [395, 87] width 97 height 3
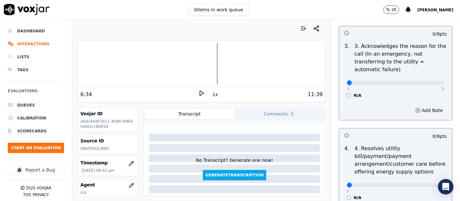
scroll to position [215, 0]
type input "9"
click at [424, 81] on input "range" at bounding box center [395, 82] width 97 height 3
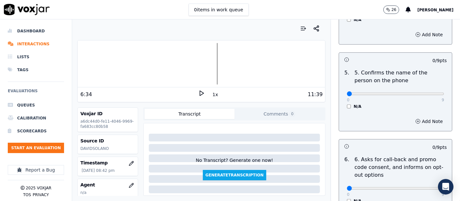
scroll to position [395, 0]
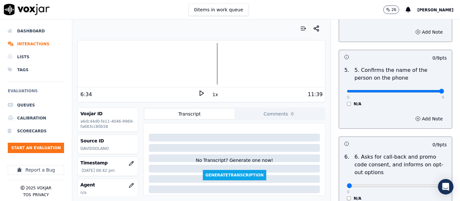
type input "9"
click at [424, 90] on input "range" at bounding box center [395, 91] width 97 height 3
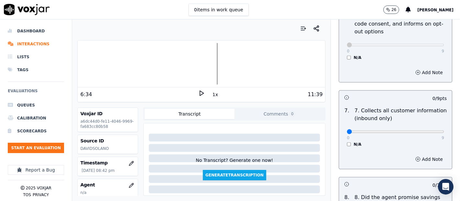
scroll to position [575, 0]
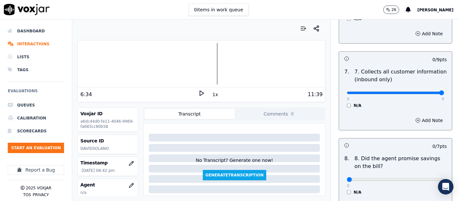
type input "9"
click at [422, 92] on input "range" at bounding box center [395, 93] width 97 height 3
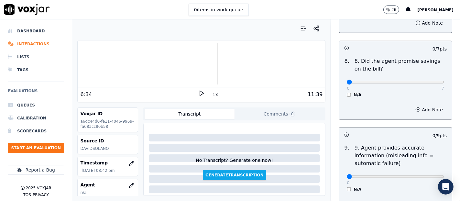
scroll to position [683, 0]
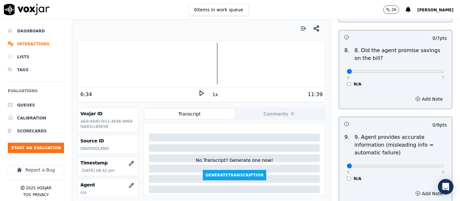
click at [341, 82] on div "0 7 N/A" at bounding box center [395, 74] width 108 height 25
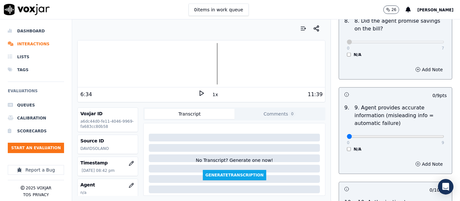
scroll to position [754, 0]
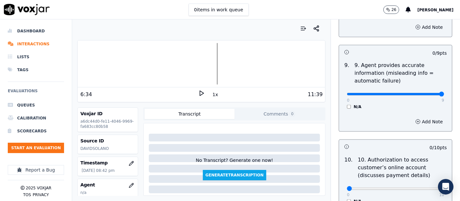
type input "9"
click at [422, 93] on input "range" at bounding box center [395, 94] width 97 height 3
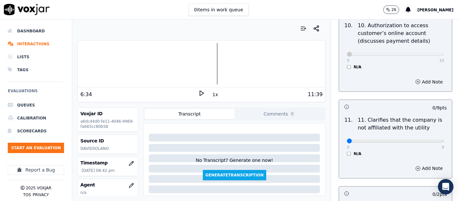
scroll to position [934, 0]
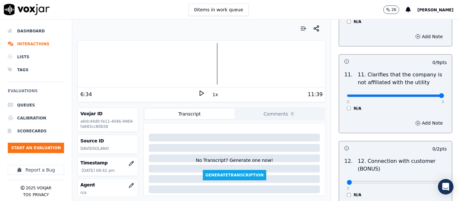
type input "9"
click at [424, 94] on input "range" at bounding box center [395, 95] width 97 height 3
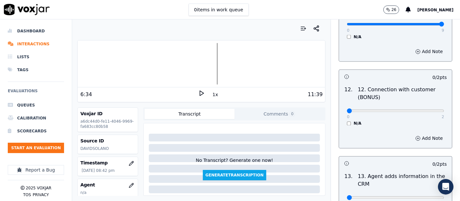
scroll to position [1006, 0]
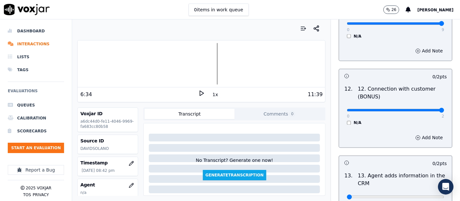
type input "2"
click at [419, 109] on input "range" at bounding box center [395, 110] width 97 height 3
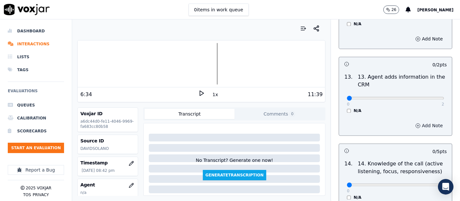
scroll to position [1114, 0]
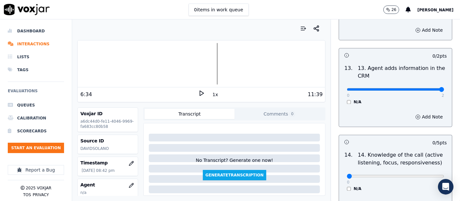
type input "2"
click at [425, 88] on input "range" at bounding box center [395, 89] width 97 height 3
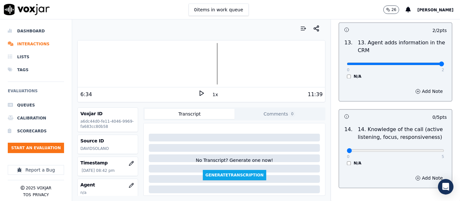
scroll to position [1178, 0]
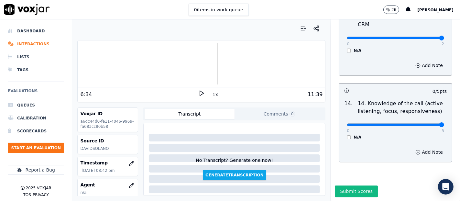
type input "5"
click at [426, 123] on input "range" at bounding box center [395, 124] width 97 height 3
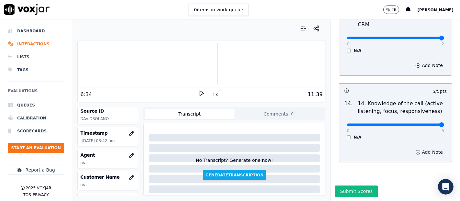
scroll to position [72, 0]
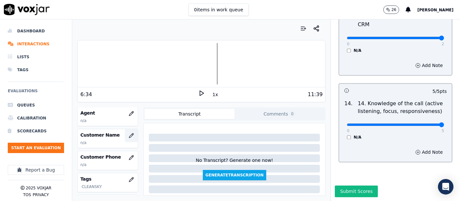
click at [129, 136] on icon "button" at bounding box center [131, 135] width 5 height 5
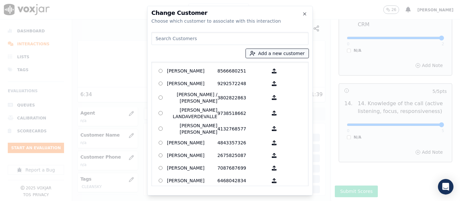
click at [261, 52] on button "Add a new customer" at bounding box center [277, 53] width 63 height 9
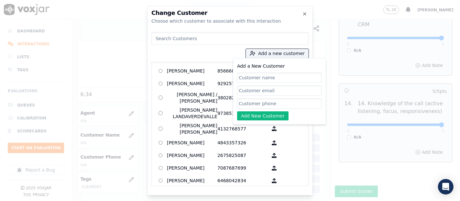
paste input "javier gonzalez brito"
type input "javier gonzalez brito"
click at [267, 102] on input "Add a New Customer" at bounding box center [279, 103] width 85 height 10
click at [249, 103] on input "Add a New Customer" at bounding box center [279, 103] width 85 height 10
paste input "7868250181"
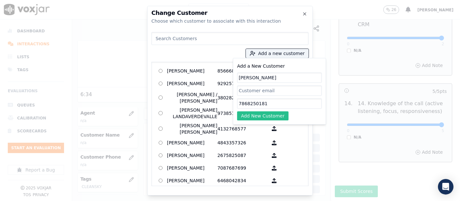
type input "7868250181"
click at [259, 116] on button "Add New Customer" at bounding box center [262, 115] width 51 height 9
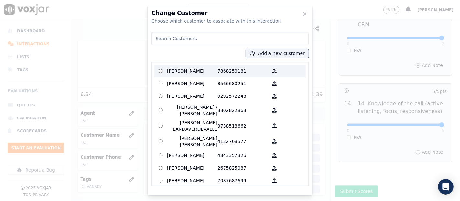
click at [224, 74] on p "7868250181" at bounding box center [242, 71] width 50 height 10
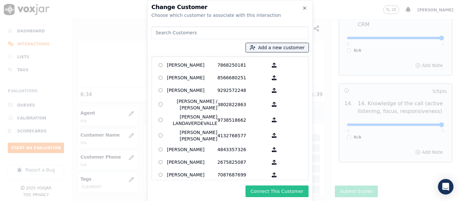
click at [292, 193] on button "Connect This Customer" at bounding box center [276, 191] width 63 height 12
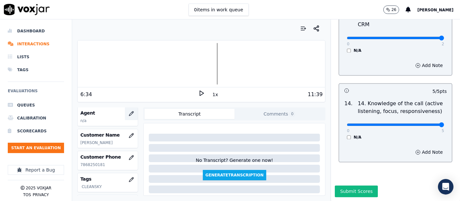
click at [129, 112] on icon "button" at bounding box center [131, 113] width 5 height 5
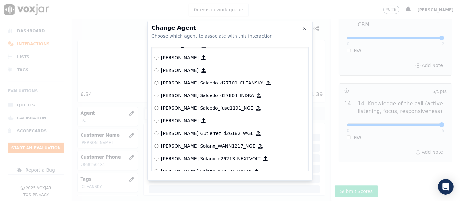
scroll to position [832, 0]
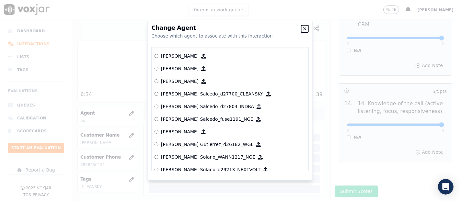
click at [307, 26] on icon "button" at bounding box center [304, 28] width 5 height 5
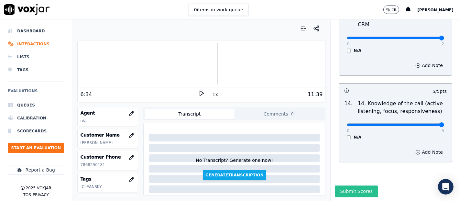
click at [352, 185] on button "Submit Scores" at bounding box center [356, 191] width 43 height 12
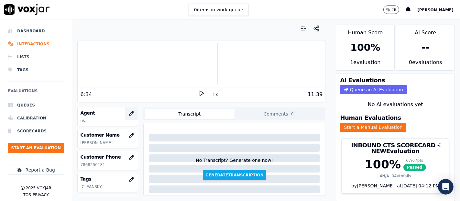
click at [125, 115] on button "button" at bounding box center [131, 113] width 13 height 13
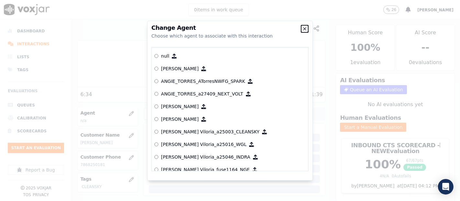
click at [305, 30] on icon "button" at bounding box center [304, 28] width 5 height 5
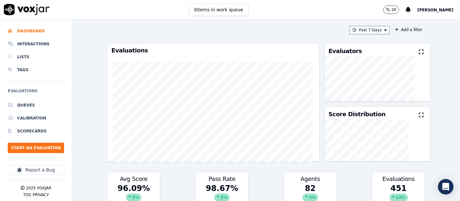
click at [429, 11] on span "[PERSON_NAME]" at bounding box center [435, 10] width 36 height 5
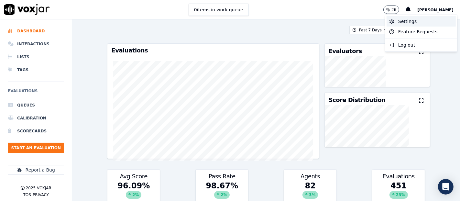
click at [405, 22] on div "Settings" at bounding box center [420, 21] width 69 height 10
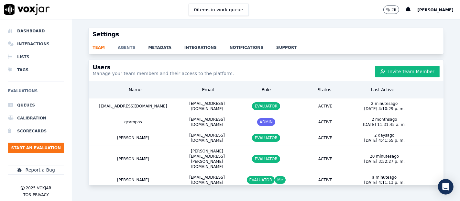
click at [121, 47] on link "agents" at bounding box center [133, 45] width 30 height 9
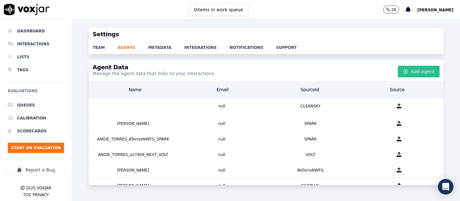
click at [411, 76] on button "Add Agent" at bounding box center [419, 72] width 42 height 12
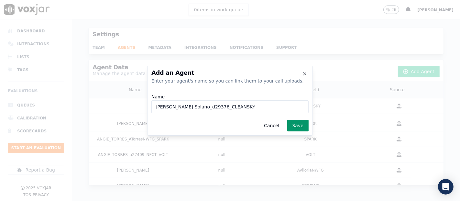
type input "[PERSON_NAME] Solano_d29376_CLEANSKY"
click at [299, 124] on button "Save" at bounding box center [297, 126] width 21 height 12
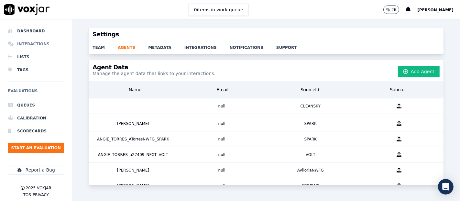
click at [27, 47] on li "Interactions" at bounding box center [36, 44] width 56 height 13
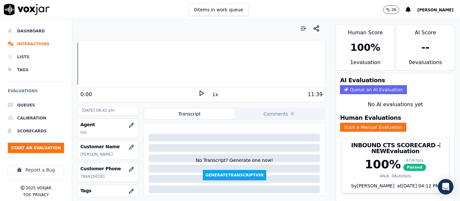
scroll to position [72, 0]
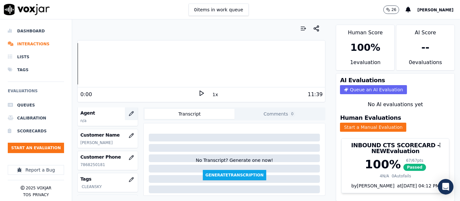
click at [129, 113] on icon "button" at bounding box center [131, 113] width 5 height 5
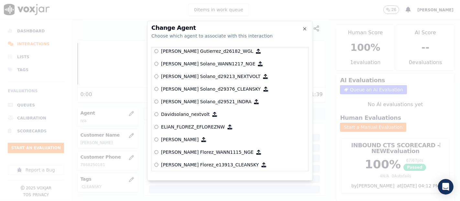
scroll to position [940, 0]
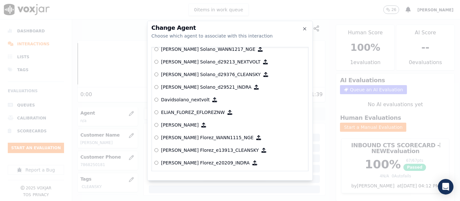
click at [183, 76] on p "[PERSON_NAME] Solano_d29376_CLEANSKY" at bounding box center [211, 74] width 100 height 6
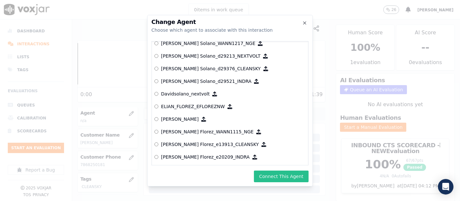
click at [264, 174] on button "Connect This Agent" at bounding box center [281, 176] width 55 height 12
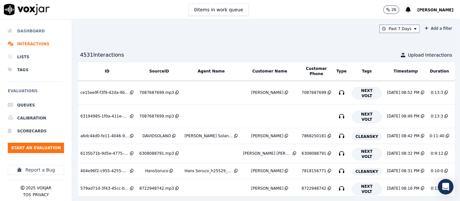
click at [33, 33] on li "Dashboard" at bounding box center [36, 31] width 56 height 13
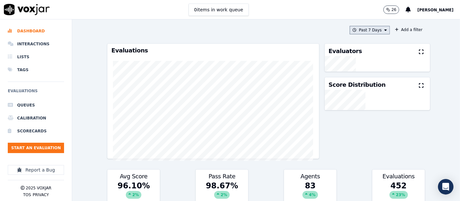
click at [367, 28] on button "Past 7 Days" at bounding box center [370, 30] width 40 height 8
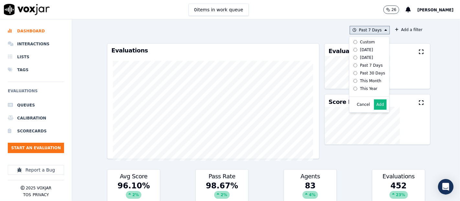
click at [375, 109] on button "Add" at bounding box center [380, 104] width 13 height 10
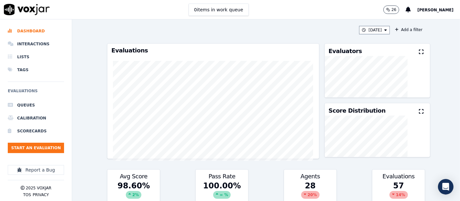
click at [408, 51] on div "Evaluators" at bounding box center [377, 50] width 105 height 12
click at [419, 52] on icon at bounding box center [421, 51] width 5 height 5
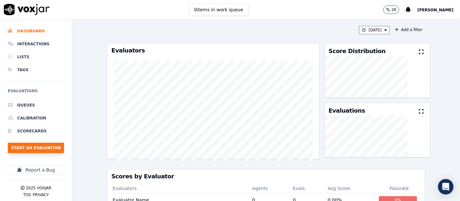
click at [59, 144] on button "Start an Evaluation" at bounding box center [36, 148] width 56 height 10
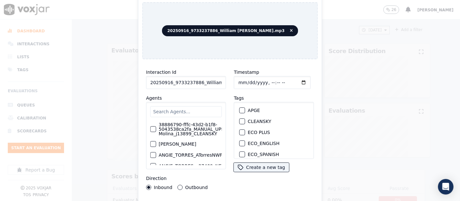
click at [198, 78] on input "20250916_9733237886_William [PERSON_NAME].mp3" at bounding box center [186, 82] width 80 height 13
type input "20250916_9733237886_William [PERSON_NAME]"
click at [240, 120] on div "button" at bounding box center [242, 121] width 5 height 5
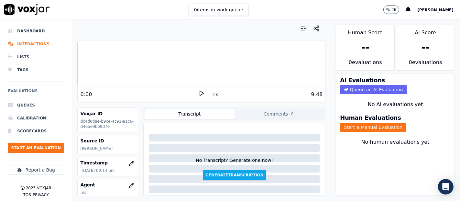
click at [193, 93] on div "0:00" at bounding box center [139, 95] width 118 height 8
click at [194, 93] on div "0:00" at bounding box center [139, 95] width 118 height 8
click at [198, 93] on icon at bounding box center [201, 93] width 6 height 6
click at [199, 93] on icon at bounding box center [201, 93] width 6 height 6
click at [200, 92] on polygon at bounding box center [202, 93] width 4 height 5
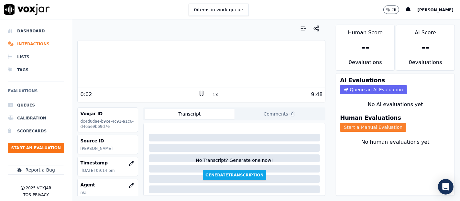
click at [384, 123] on button "Start a Manual Evaluation" at bounding box center [373, 127] width 66 height 9
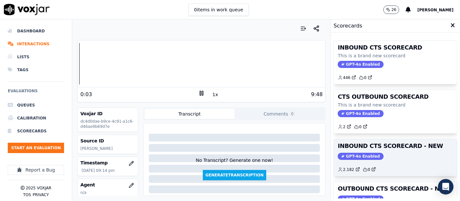
click at [389, 149] on div "INBOUND CTS SCORECARD - NEW GPT-4o Enabled 2.182 0" at bounding box center [395, 157] width 123 height 37
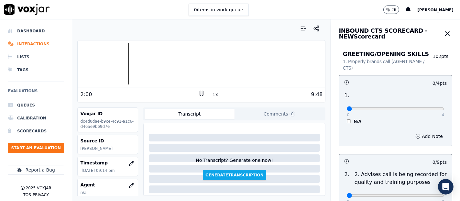
click at [198, 92] on icon at bounding box center [201, 93] width 6 height 6
click at [97, 62] on div at bounding box center [201, 63] width 247 height 41
click at [200, 91] on polygon at bounding box center [202, 93] width 4 height 5
click at [155, 67] on div at bounding box center [201, 63] width 247 height 41
click at [150, 61] on div at bounding box center [201, 63] width 247 height 41
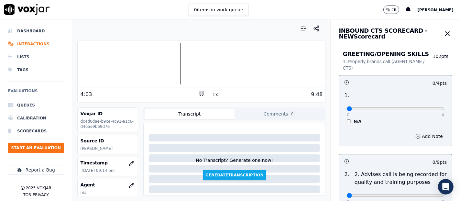
click at [150, 60] on div at bounding box center [201, 63] width 247 height 41
click at [154, 61] on div at bounding box center [201, 63] width 247 height 41
click at [198, 95] on icon at bounding box center [201, 93] width 6 height 6
click at [86, 69] on div at bounding box center [201, 63] width 247 height 41
click at [200, 94] on polygon at bounding box center [202, 93] width 4 height 5
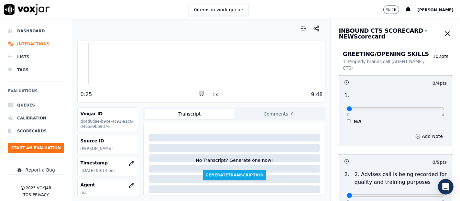
click at [198, 91] on icon at bounding box center [201, 93] width 6 height 6
click at [198, 93] on icon at bounding box center [201, 93] width 6 height 6
click at [198, 92] on icon at bounding box center [201, 93] width 6 height 6
click at [309, 129] on div "No Transcript? Generate one now! Generate Transcription" at bounding box center [234, 153] width 176 height 54
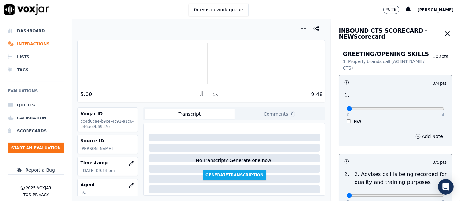
click at [198, 92] on icon at bounding box center [201, 93] width 6 height 6
click at [200, 92] on icon at bounding box center [201, 93] width 6 height 6
click at [206, 189] on div "Your browser does not support the audio element. 6:09 1x 9:48 Voxjar ID dc4d0da…" at bounding box center [201, 109] width 258 height 181
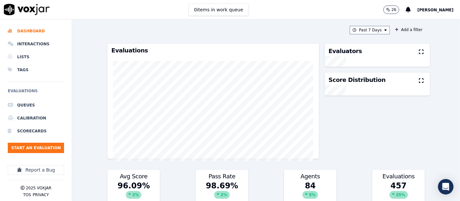
click at [96, 20] on div "Past 7 Days Add a filter Evaluations Evaluators Score Distribution Avg Score 96…" at bounding box center [266, 109] width 388 height 181
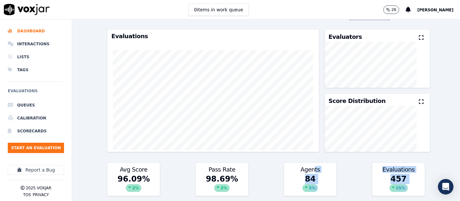
drag, startPoint x: 311, startPoint y: 173, endPoint x: 320, endPoint y: 188, distance: 17.6
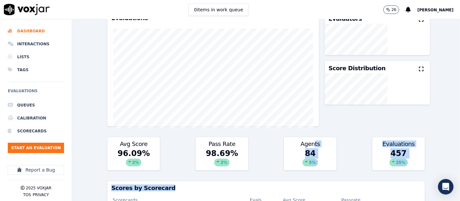
click at [320, 188] on h3 "Scores by Scorecard" at bounding box center [265, 188] width 309 height 6
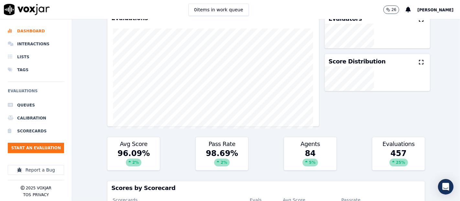
click at [305, 162] on icon at bounding box center [306, 162] width 3 height 4
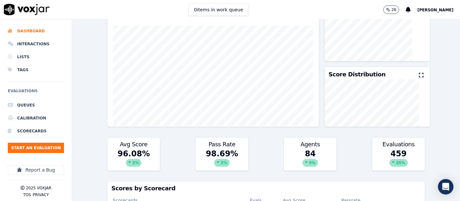
scroll to position [38, 0]
